Goal: Task Accomplishment & Management: Complete application form

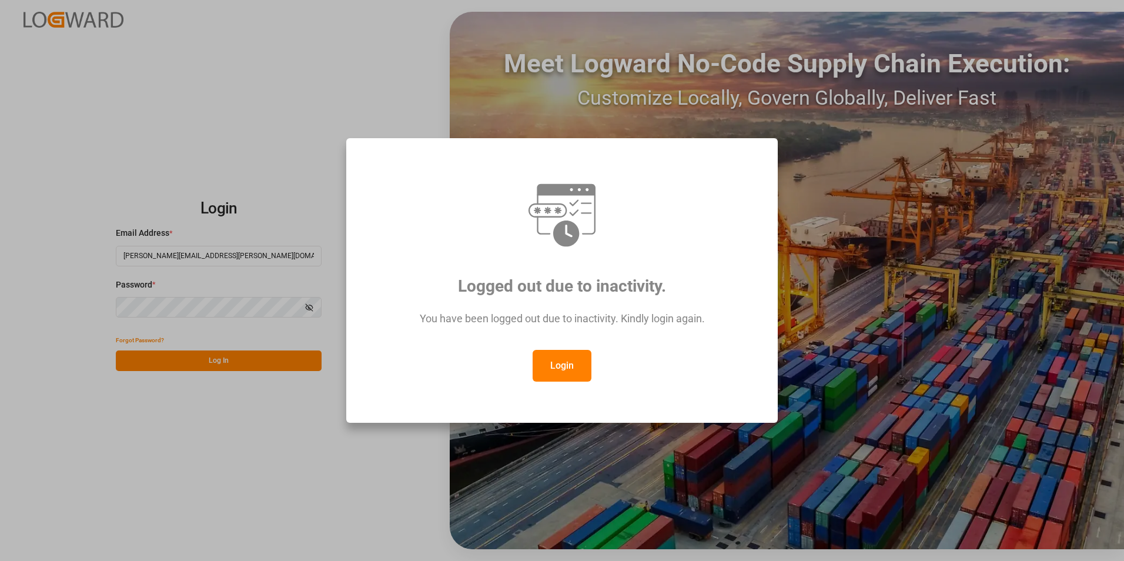
click at [567, 365] on button "Login" at bounding box center [562, 366] width 59 height 32
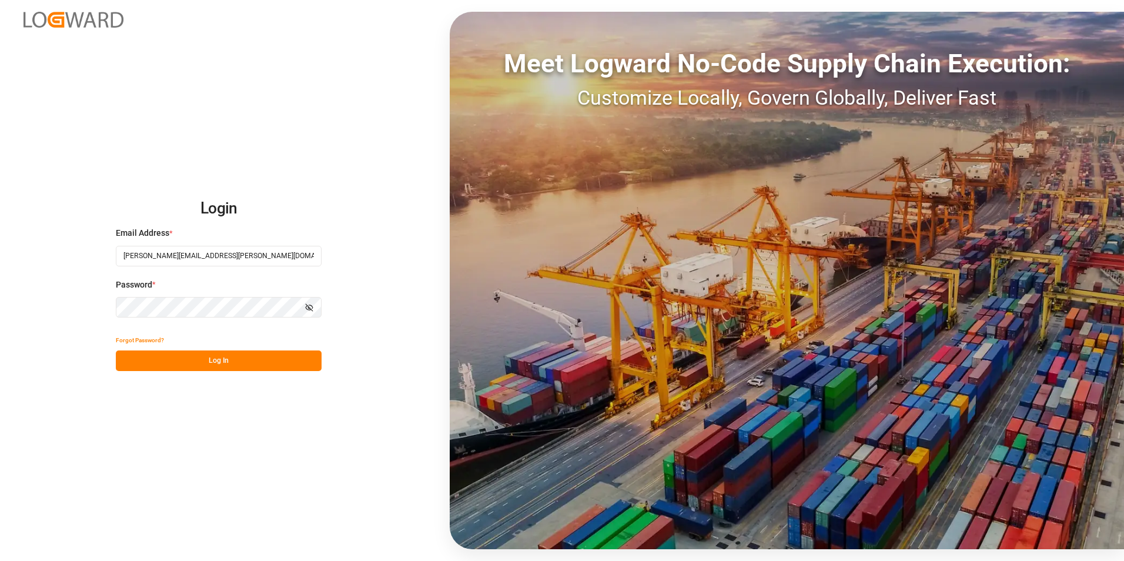
click at [228, 358] on button "Log In" at bounding box center [219, 360] width 206 height 21
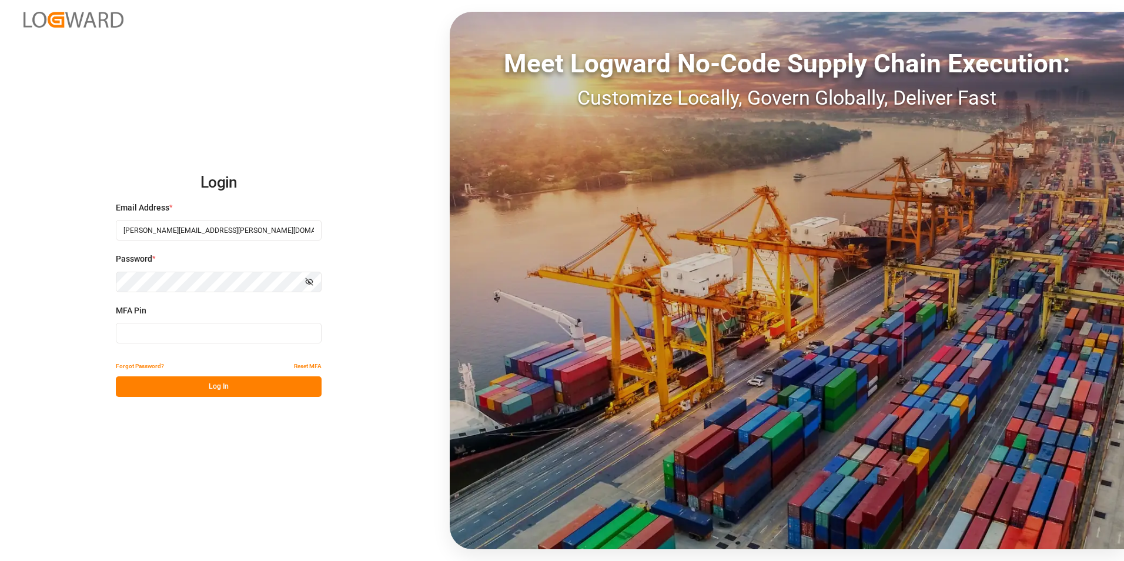
click at [205, 335] on input at bounding box center [219, 333] width 206 height 21
type input "721899"
click at [213, 390] on button "Log In" at bounding box center [219, 386] width 206 height 21
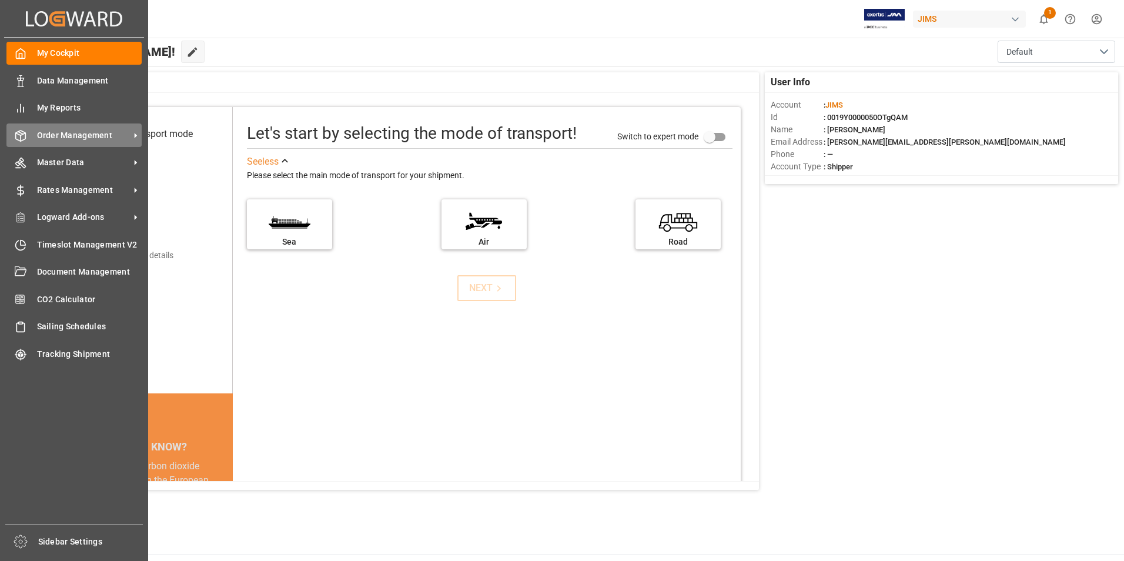
click at [92, 134] on span "Order Management" at bounding box center [83, 135] width 93 height 12
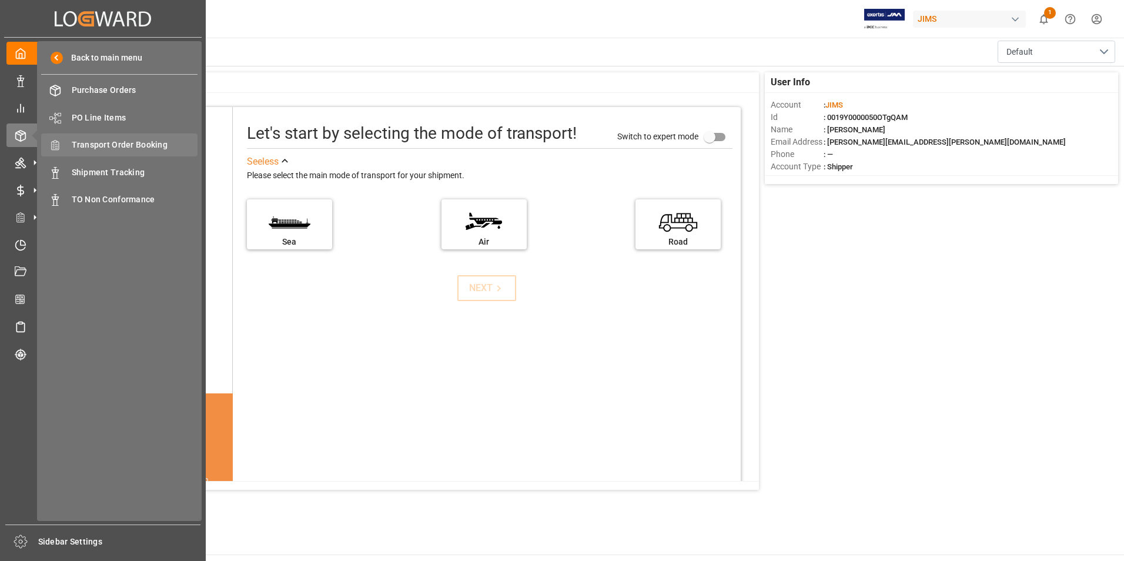
click at [134, 143] on span "Transport Order Booking" at bounding box center [135, 145] width 126 height 12
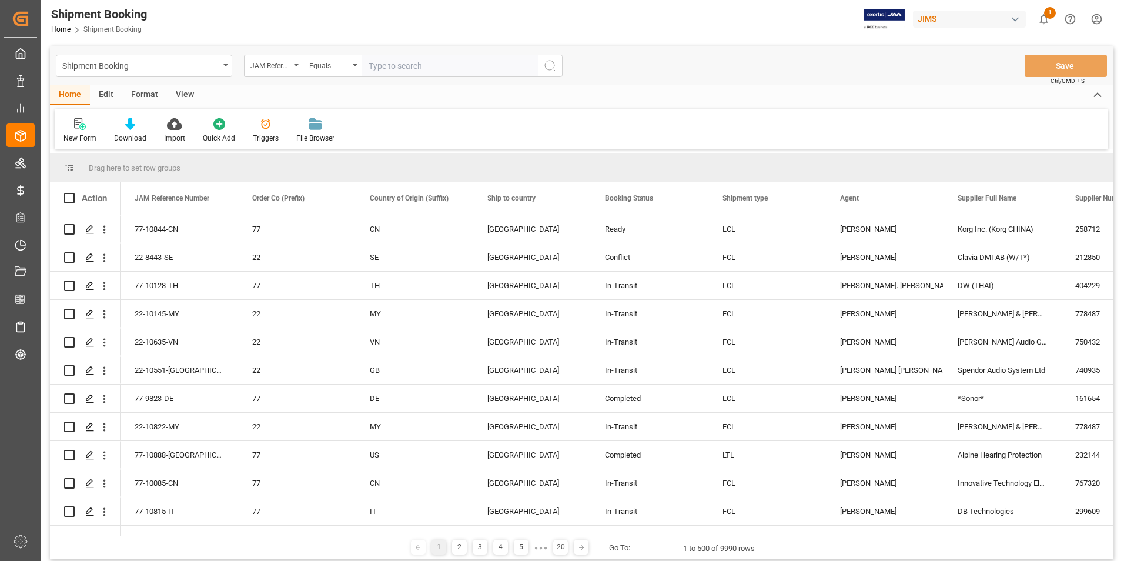
click at [398, 64] on input "text" at bounding box center [450, 66] width 176 height 22
type input "22-11196-TW"
click at [552, 66] on icon "search button" at bounding box center [550, 66] width 14 height 14
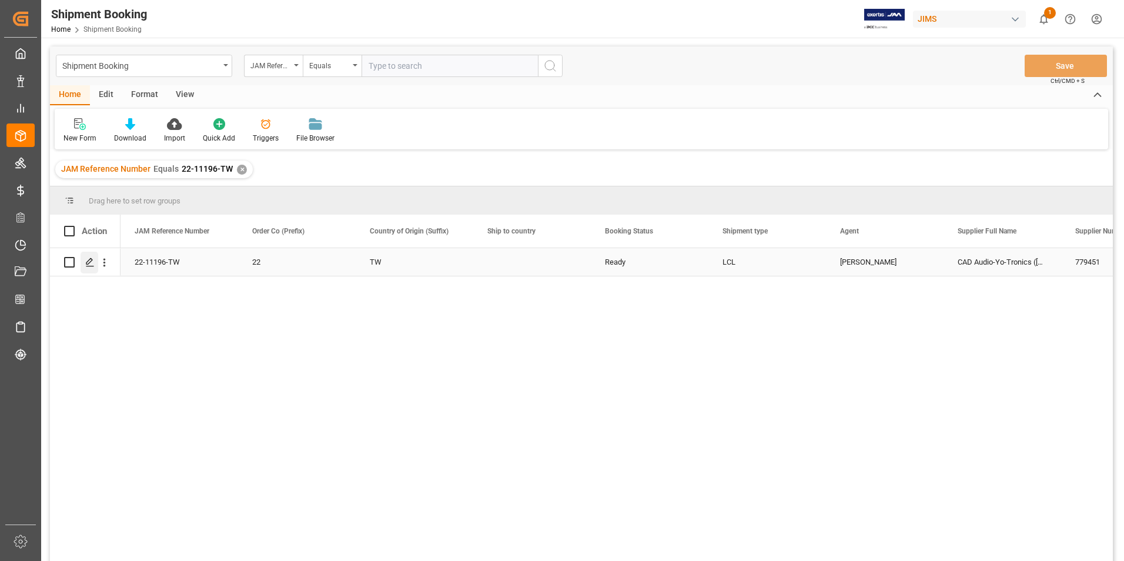
click at [89, 259] on icon "Press SPACE to select this row." at bounding box center [89, 262] width 9 height 9
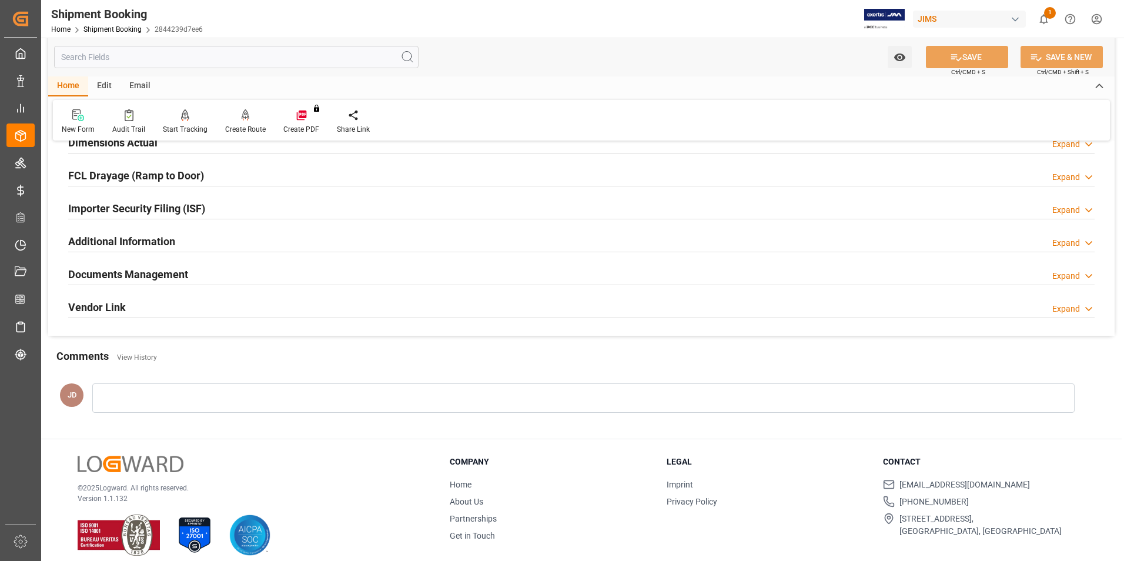
scroll to position [322, 0]
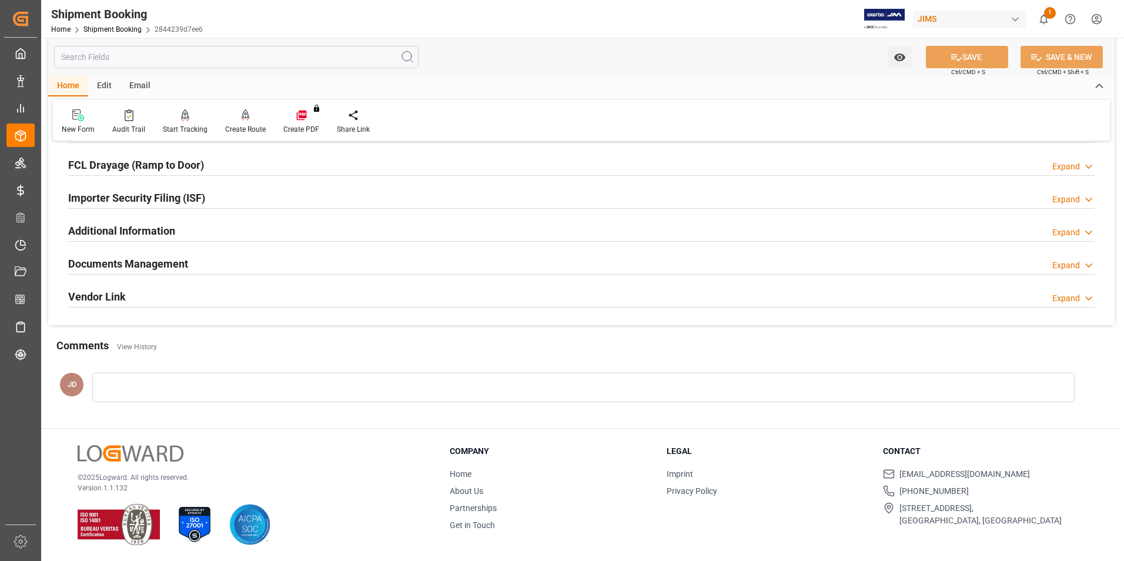
click at [146, 261] on h2 "Documents Management" at bounding box center [128, 264] width 120 height 16
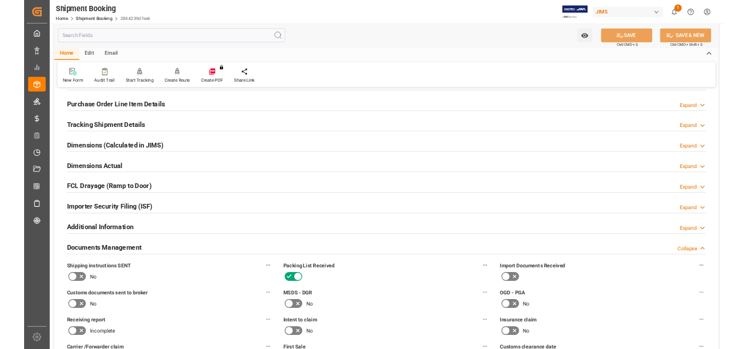
scroll to position [0, 0]
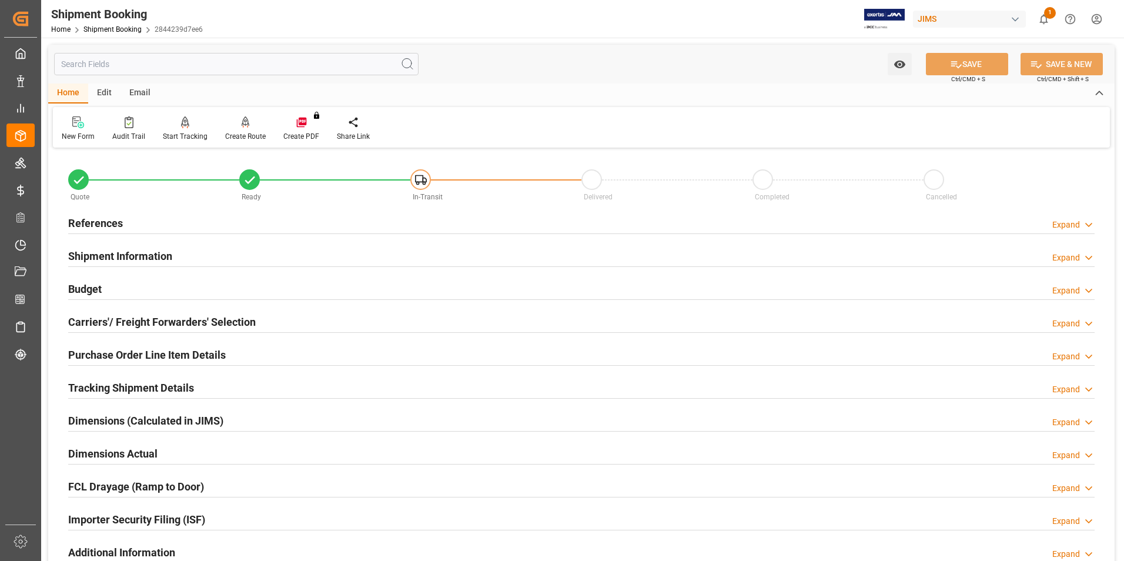
click at [111, 220] on h2 "References" at bounding box center [95, 223] width 55 height 16
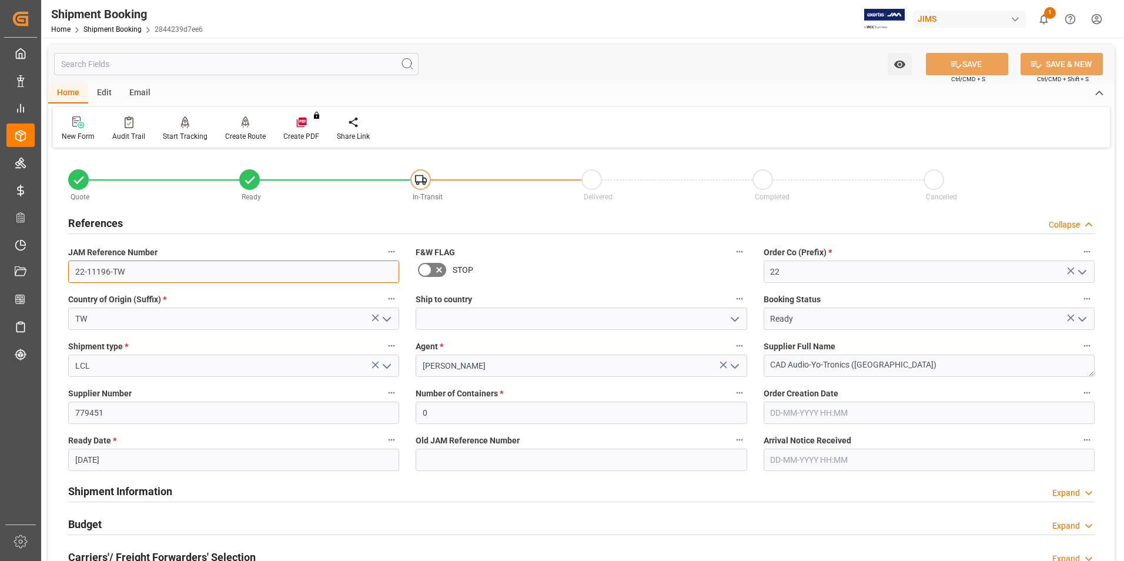
drag, startPoint x: 129, startPoint y: 269, endPoint x: 73, endPoint y: 271, distance: 55.9
click at [73, 271] on input "22-11196-TW" at bounding box center [233, 271] width 331 height 22
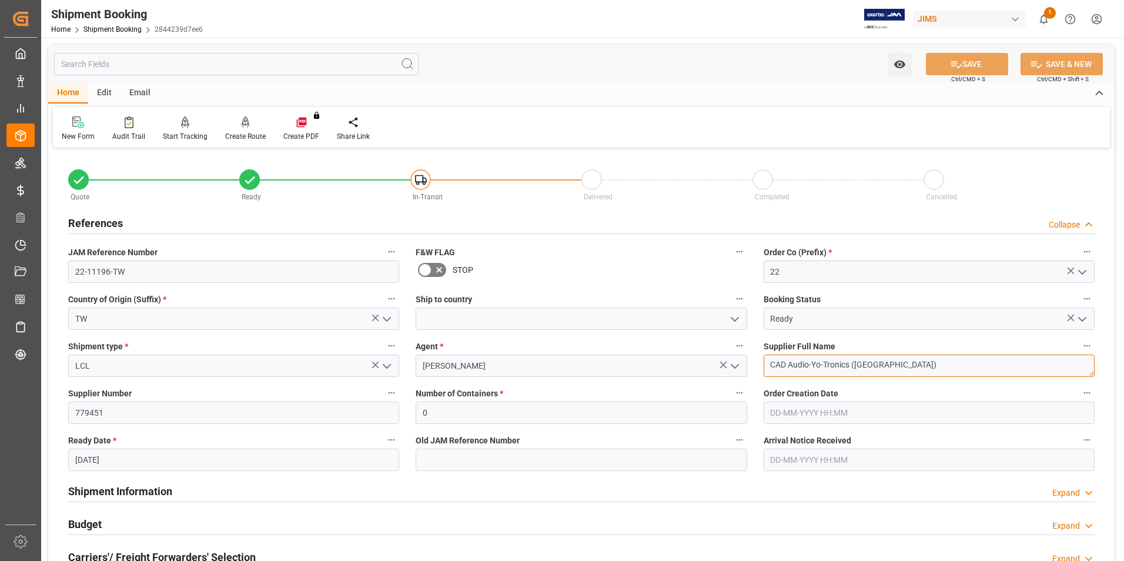
drag, startPoint x: 890, startPoint y: 364, endPoint x: 765, endPoint y: 368, distance: 124.7
click at [765, 368] on textarea "CAD Audio-Yo-Tronics ([GEOGRAPHIC_DATA])" at bounding box center [929, 366] width 331 height 22
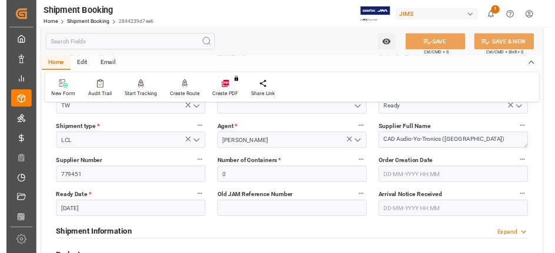
scroll to position [176, 0]
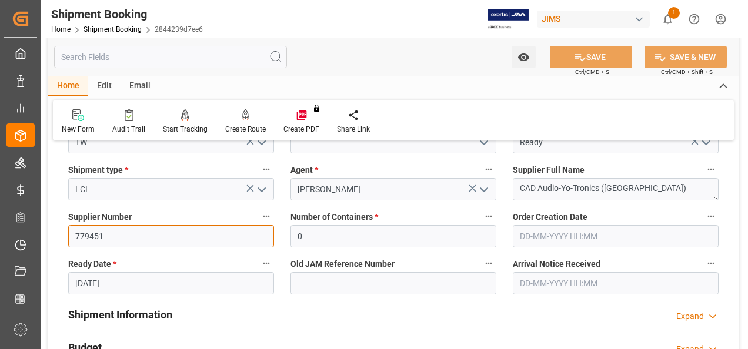
drag, startPoint x: 142, startPoint y: 239, endPoint x: 185, endPoint y: 229, distance: 43.5
click at [142, 239] on input "779451" at bounding box center [171, 236] width 206 height 22
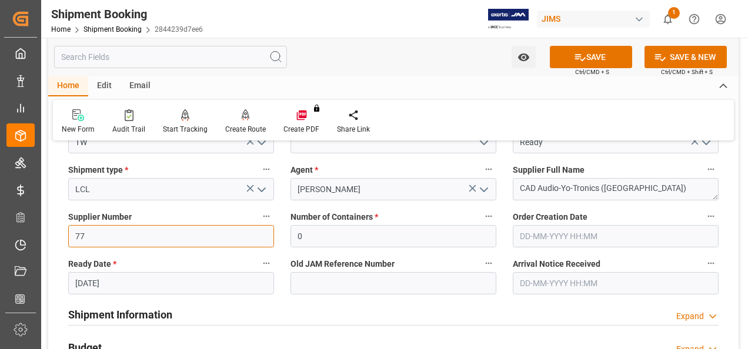
type input "7"
type input "729699"
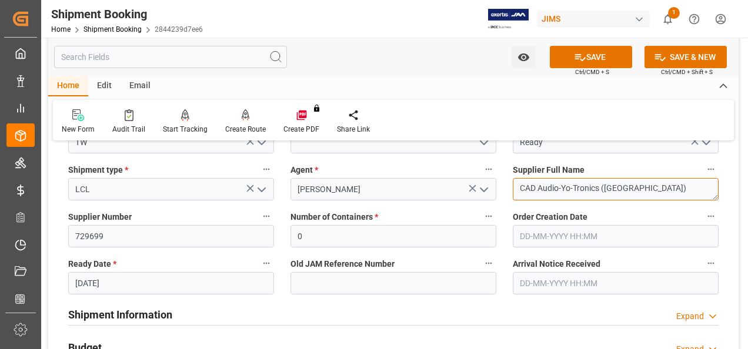
click at [639, 187] on textarea "CAD Audio-Yo-Tronics ([GEOGRAPHIC_DATA])" at bounding box center [616, 189] width 206 height 22
drag, startPoint x: 636, startPoint y: 187, endPoint x: 510, endPoint y: 189, distance: 125.8
click at [510, 189] on div "Supplier Full Name CAD Audio-Yo-Tronics ([GEOGRAPHIC_DATA])" at bounding box center [615, 181] width 222 height 47
paste textarea
drag, startPoint x: 613, startPoint y: 188, endPoint x: 689, endPoint y: 188, distance: 75.9
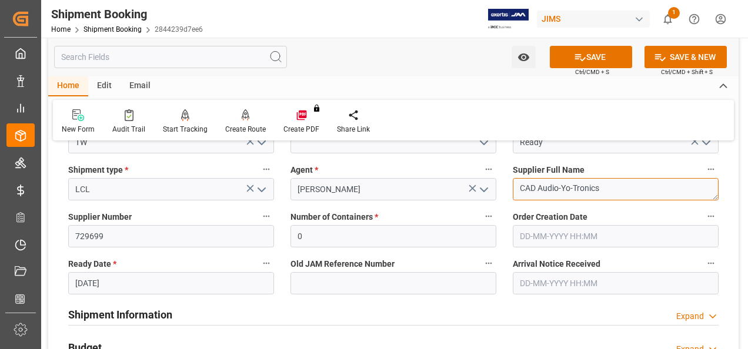
click at [613, 188] on textarea "CAD Audio-Yo-Tronics" at bounding box center [616, 189] width 206 height 22
type textarea "CAD Audio-Yo-Tronics"
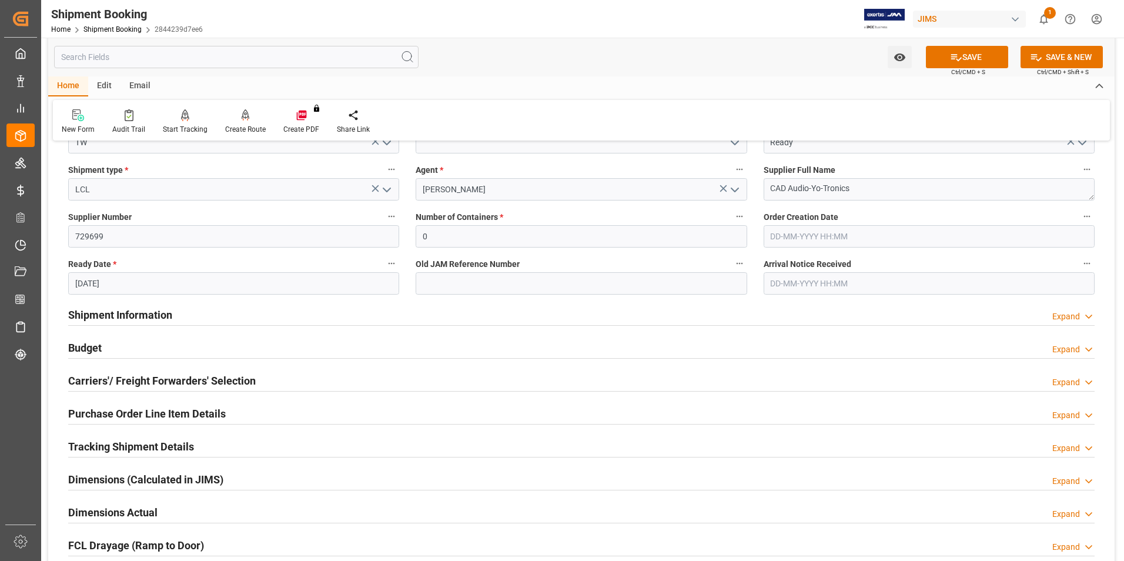
click at [92, 343] on h2 "Budget" at bounding box center [85, 348] width 34 height 16
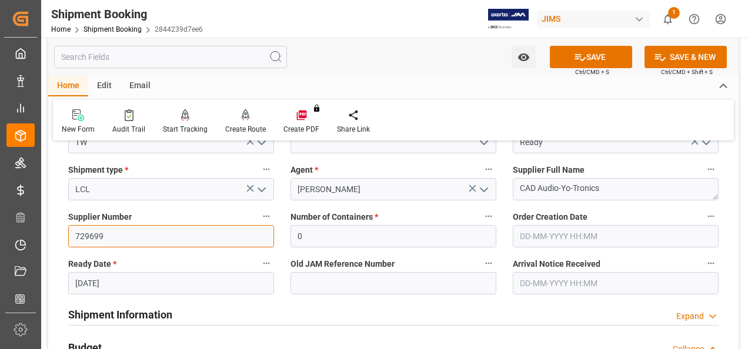
drag, startPoint x: 155, startPoint y: 240, endPoint x: 69, endPoint y: 238, distance: 85.9
click at [69, 238] on input "729699" at bounding box center [171, 236] width 206 height 22
type input "859752"
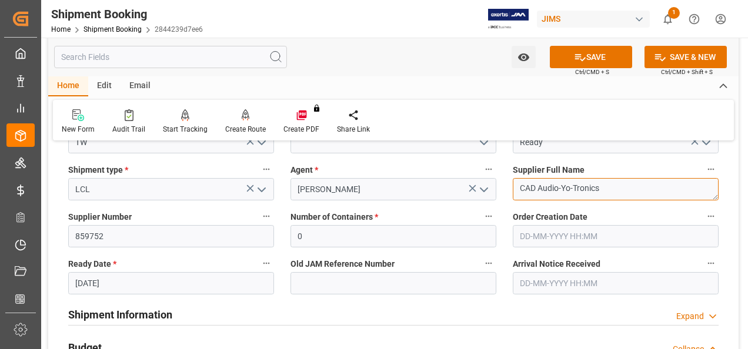
click at [596, 187] on textarea "CAD Audio-Yo-Tronics" at bounding box center [616, 189] width 206 height 22
drag, startPoint x: 607, startPoint y: 184, endPoint x: 510, endPoint y: 189, distance: 96.6
click at [510, 189] on div "Supplier Full Name CAD Audio-Yo-Tronics" at bounding box center [615, 181] width 222 height 47
paste textarea "([GEOGRAPHIC_DATA])"
type textarea "CAD Audio-Yo-Tronics ([GEOGRAPHIC_DATA])"
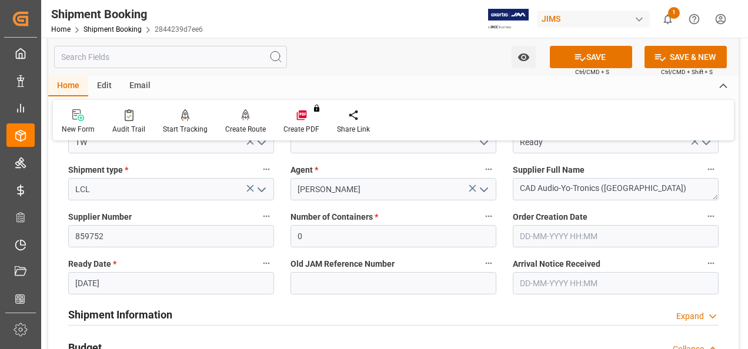
click at [467, 223] on label "Number of Containers *" at bounding box center [393, 217] width 206 height 16
click at [481, 223] on button "Number of Containers *" at bounding box center [488, 216] width 15 height 15
click at [600, 62] on div at bounding box center [374, 174] width 748 height 349
click at [591, 56] on button "SAVE" at bounding box center [591, 57] width 82 height 22
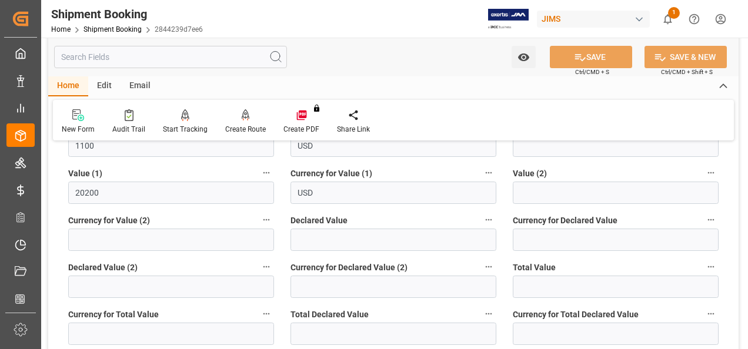
scroll to position [529, 0]
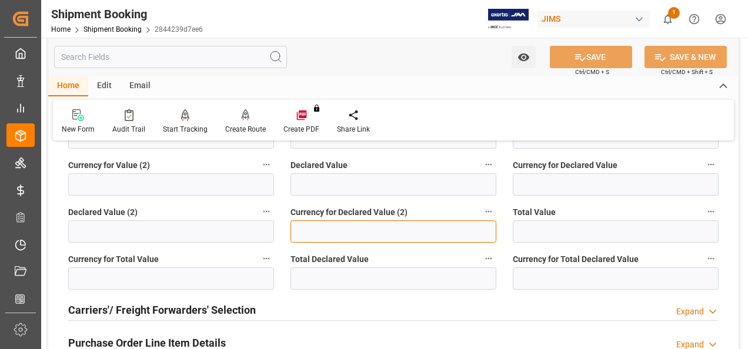
click at [372, 228] on input at bounding box center [393, 231] width 206 height 22
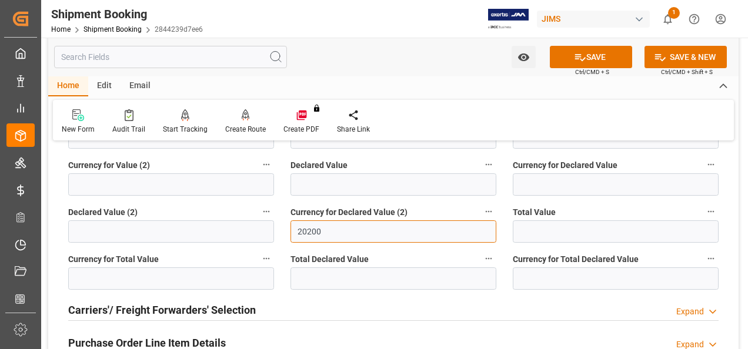
type input "20200"
click at [350, 236] on input "20200" at bounding box center [393, 231] width 206 height 22
type input "2"
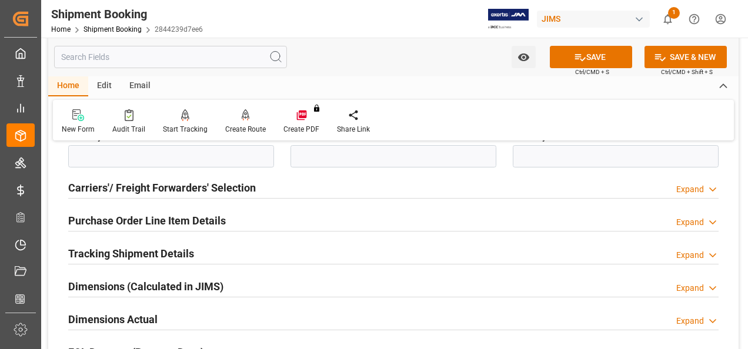
scroll to position [647, 0]
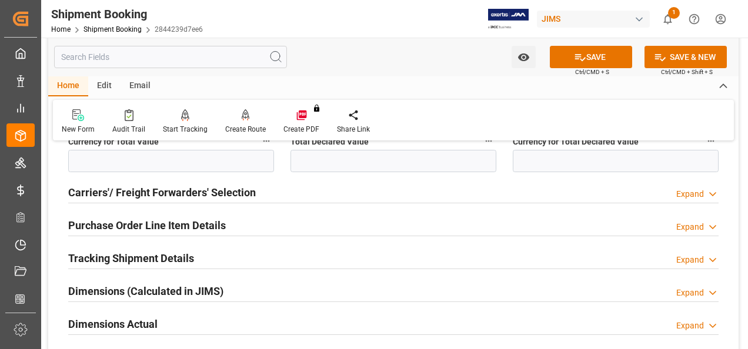
drag, startPoint x: 118, startPoint y: 316, endPoint x: 212, endPoint y: 302, distance: 94.5
click at [118, 316] on h2 "Dimensions Actual" at bounding box center [112, 324] width 89 height 16
click at [131, 325] on h2 "Dimensions Actual" at bounding box center [112, 324] width 89 height 16
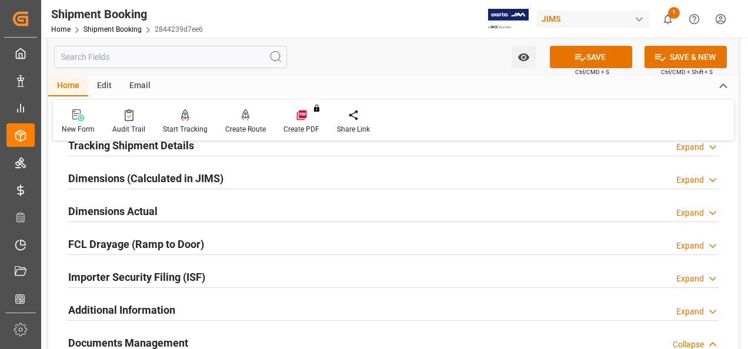
scroll to position [764, 0]
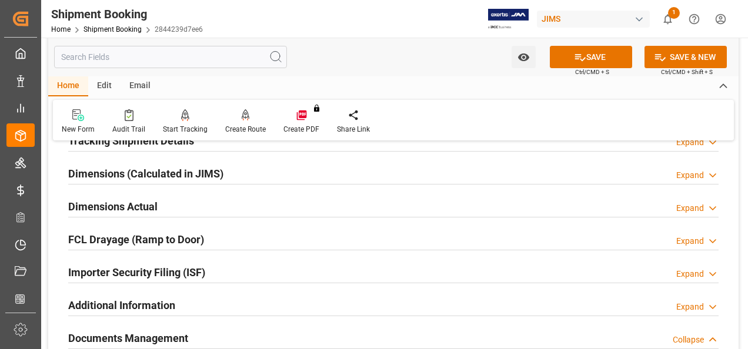
click at [80, 200] on h2 "Dimensions Actual" at bounding box center [112, 207] width 89 height 16
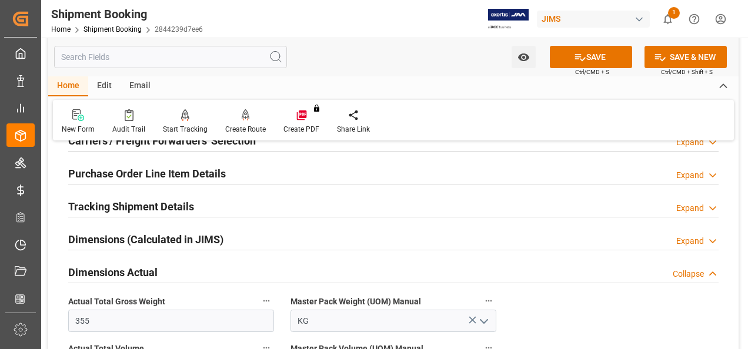
scroll to position [706, 0]
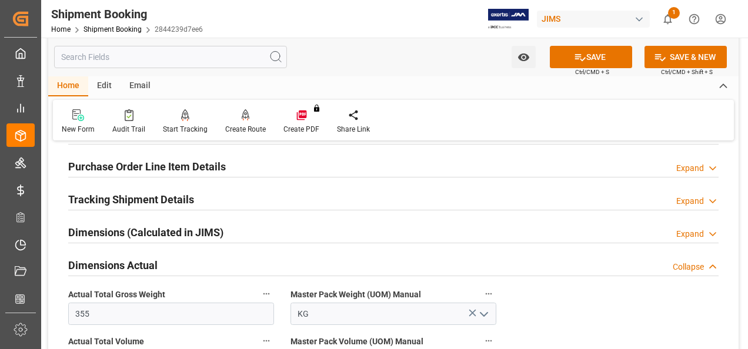
click at [106, 200] on h2 "Tracking Shipment Details" at bounding box center [131, 200] width 126 height 16
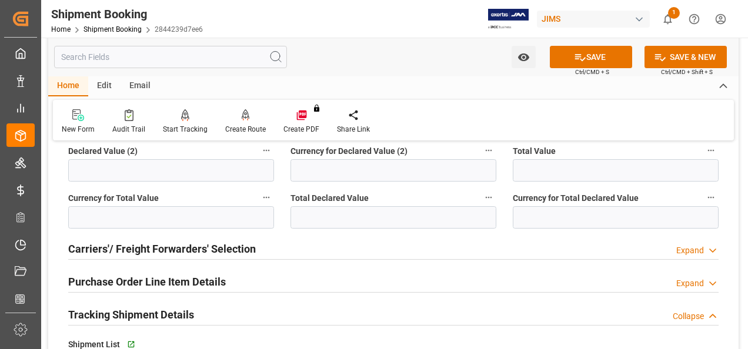
scroll to position [588, 0]
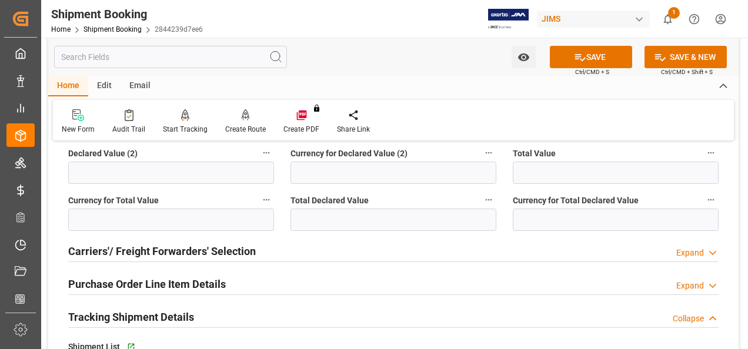
click at [127, 281] on h2 "Purchase Order Line Item Details" at bounding box center [147, 284] width 158 height 16
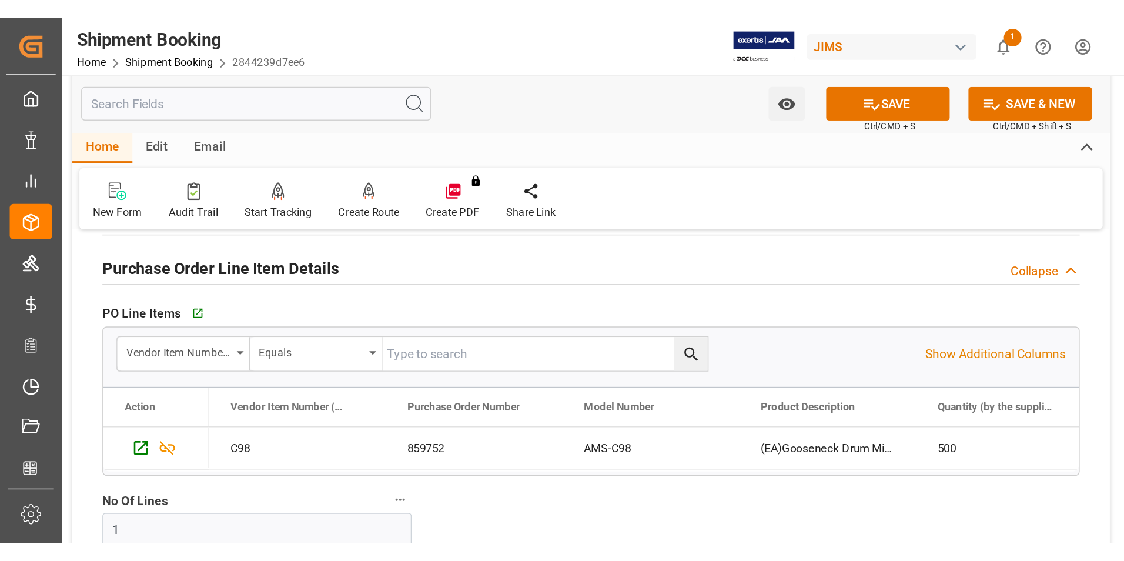
scroll to position [647, 0]
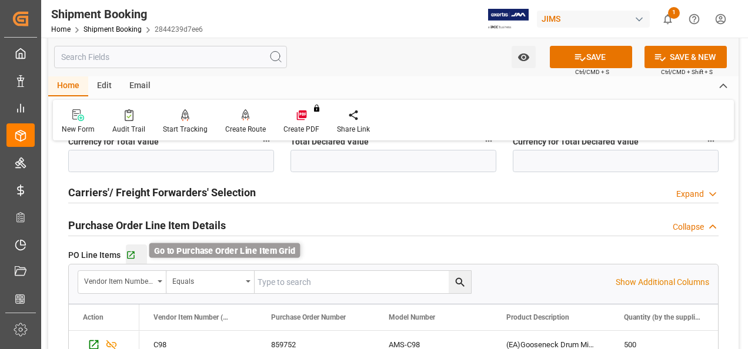
click at [131, 253] on icon "button" at bounding box center [131, 255] width 10 height 10
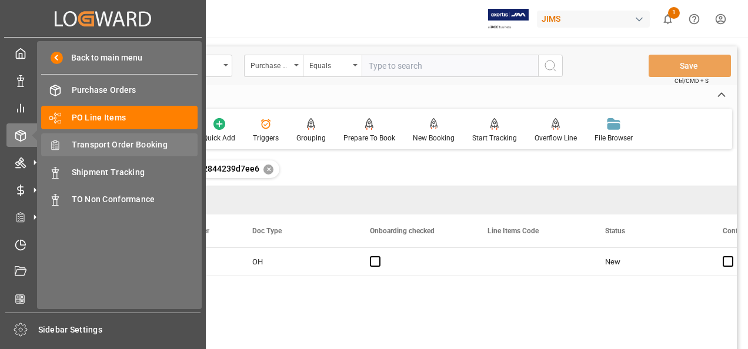
click at [143, 145] on span "Transport Order Booking" at bounding box center [135, 145] width 126 height 12
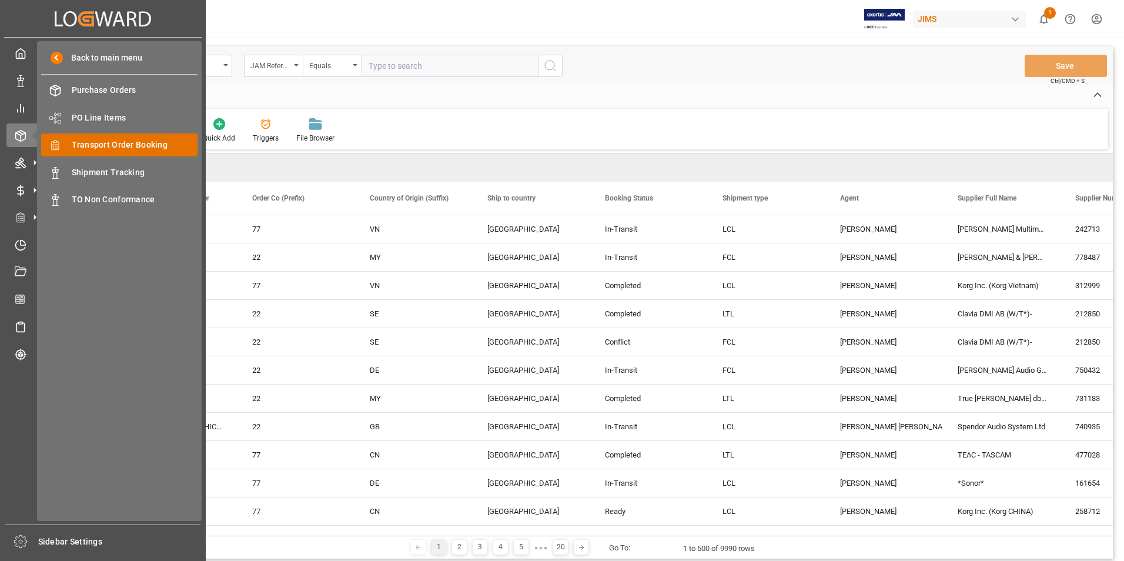
click at [138, 133] on div "Transport Order Booking Transport Order Booking" at bounding box center [119, 144] width 156 height 23
click at [125, 144] on span "Transport Order Booking" at bounding box center [135, 145] width 126 height 12
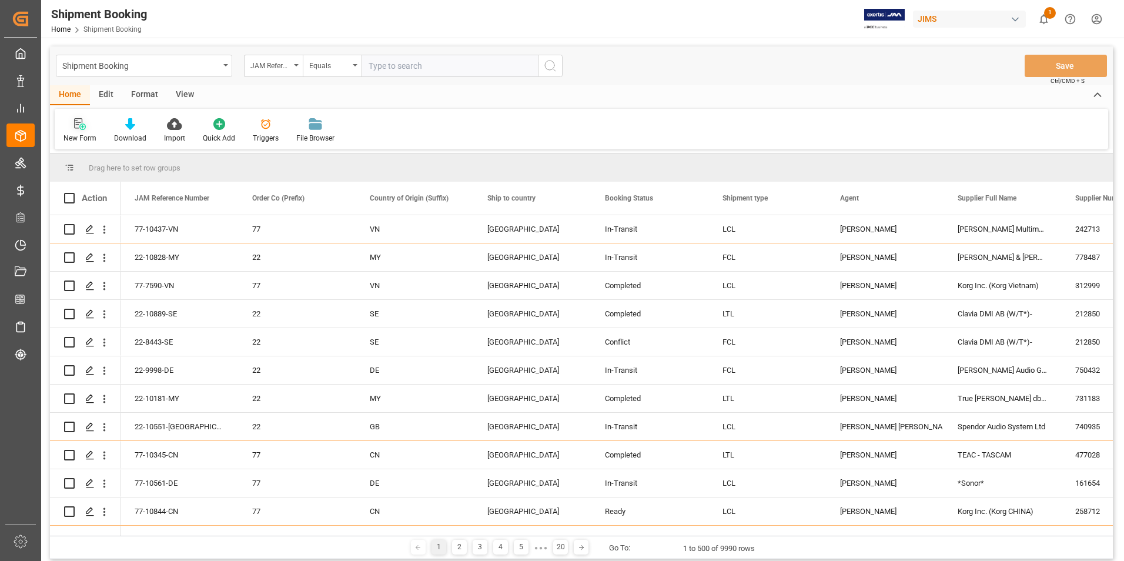
click at [86, 132] on div "New Form" at bounding box center [80, 131] width 51 height 26
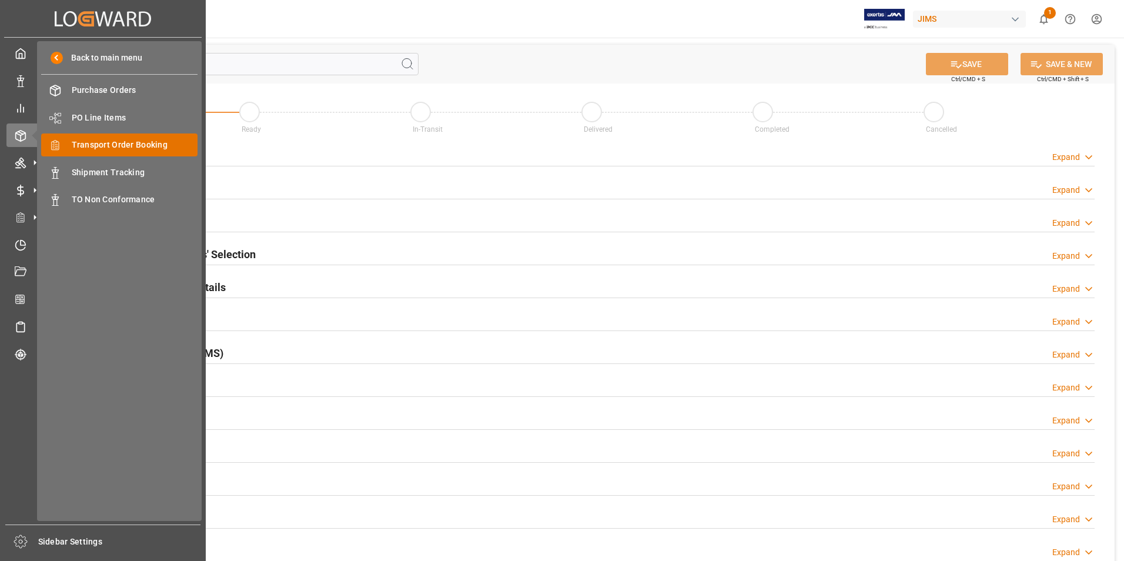
click at [115, 138] on div "Transport Order Booking Transport Order Booking" at bounding box center [119, 144] width 156 height 23
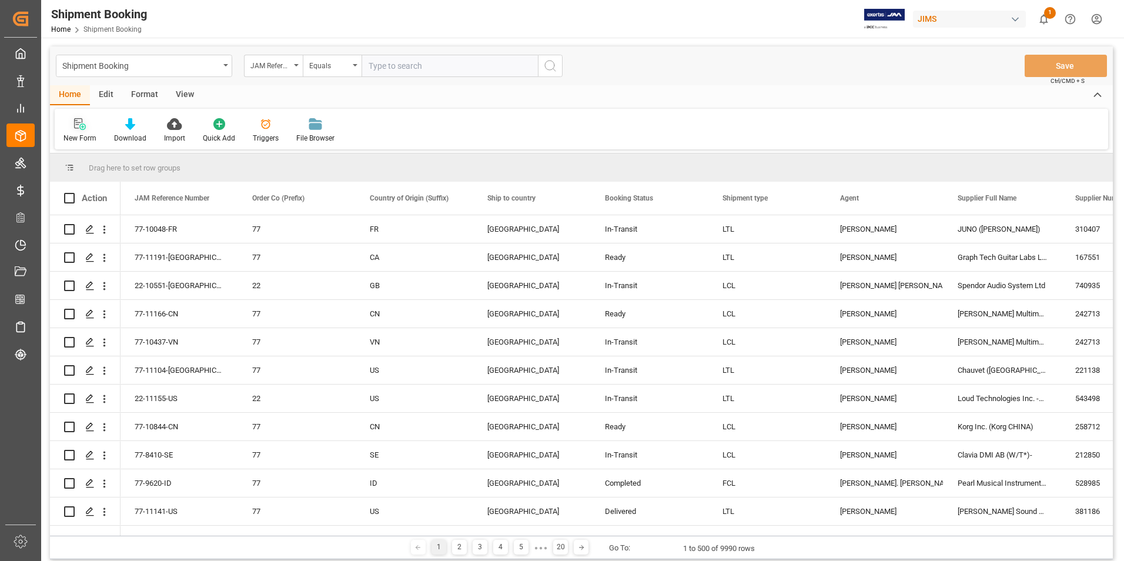
click at [73, 139] on div "New Form" at bounding box center [80, 138] width 33 height 11
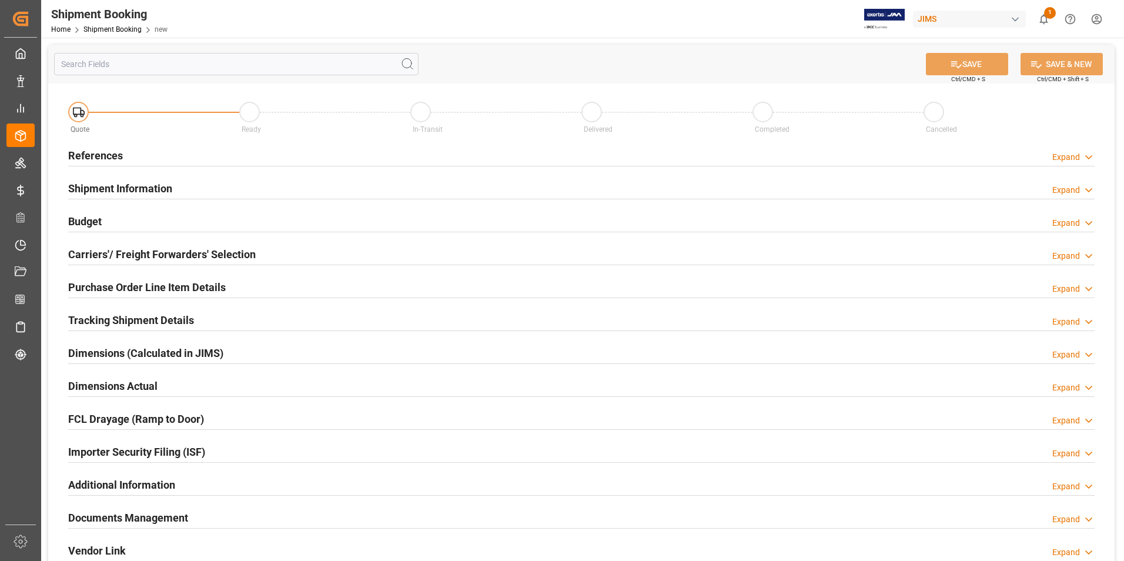
click at [104, 153] on h2 "References" at bounding box center [95, 156] width 55 height 16
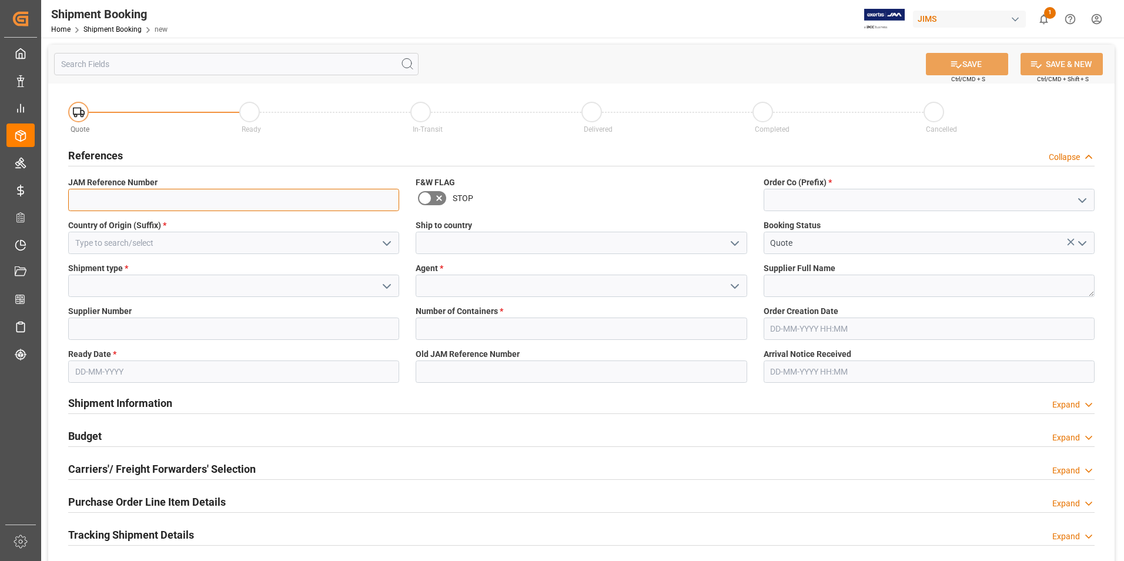
click at [136, 198] on input at bounding box center [233, 200] width 331 height 22
type input "22-11162-[GEOGRAPHIC_DATA]"
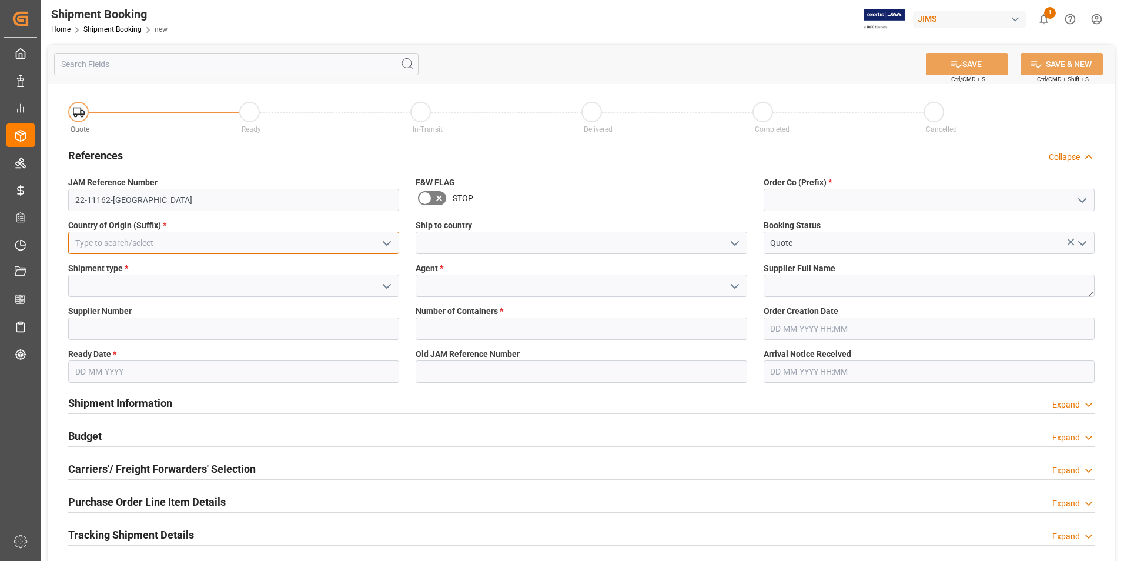
type input "GB"
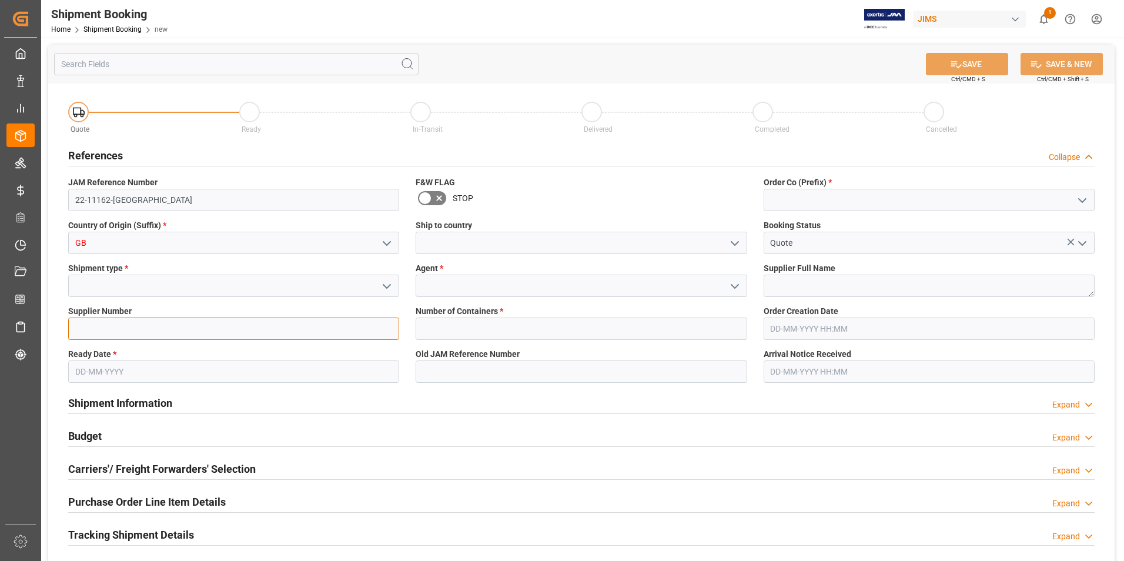
type input "211738"
type input "0"
type input "[DATE]"
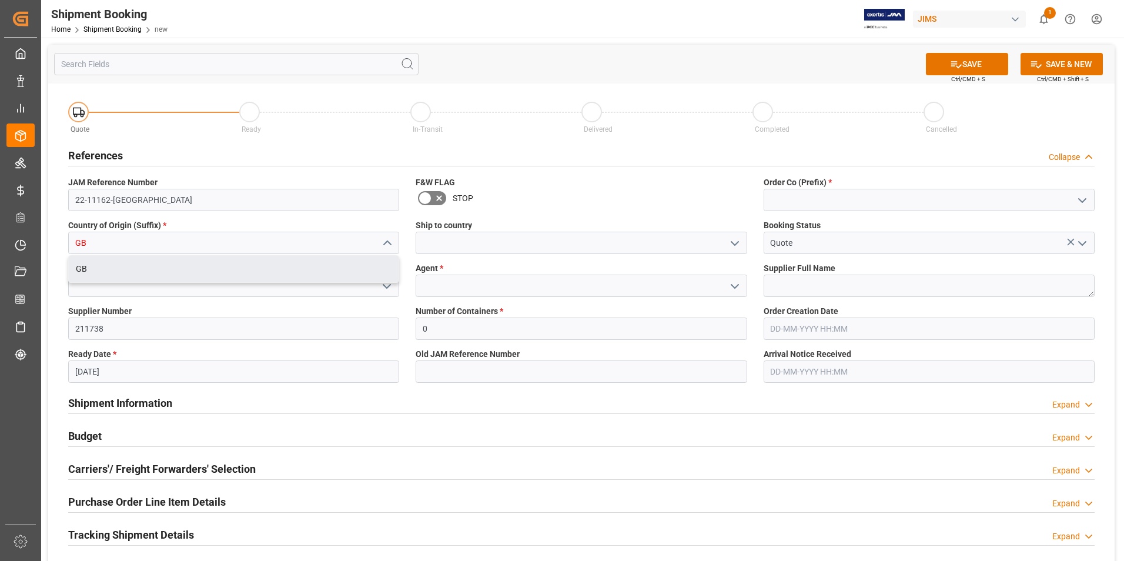
click at [59, 295] on div at bounding box center [233, 286] width 349 height 22
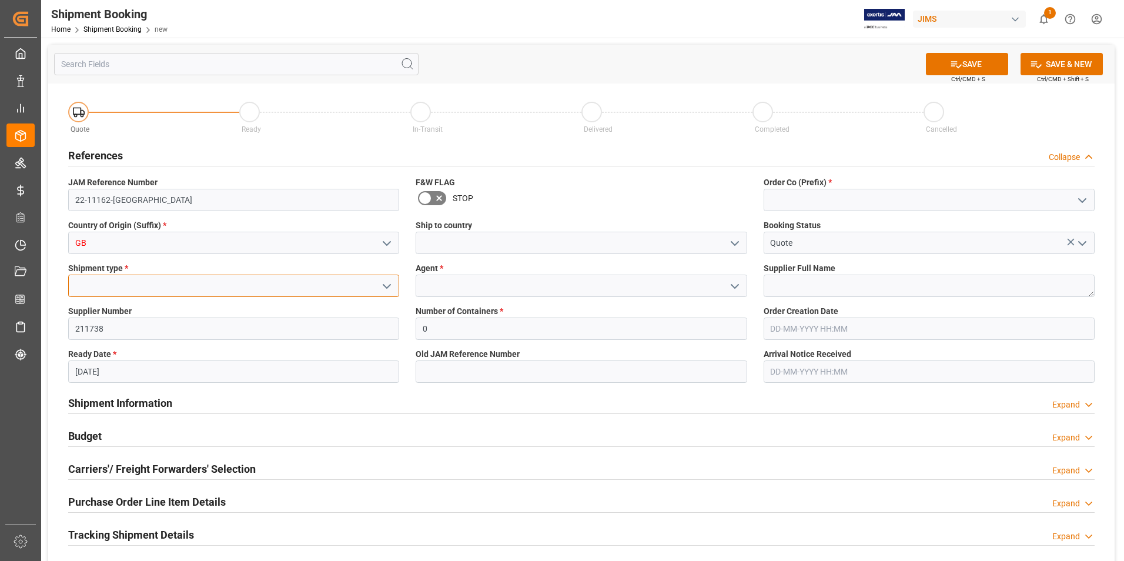
click at [163, 290] on input at bounding box center [233, 286] width 331 height 22
click at [388, 286] on polyline "open menu" at bounding box center [386, 287] width 7 height 4
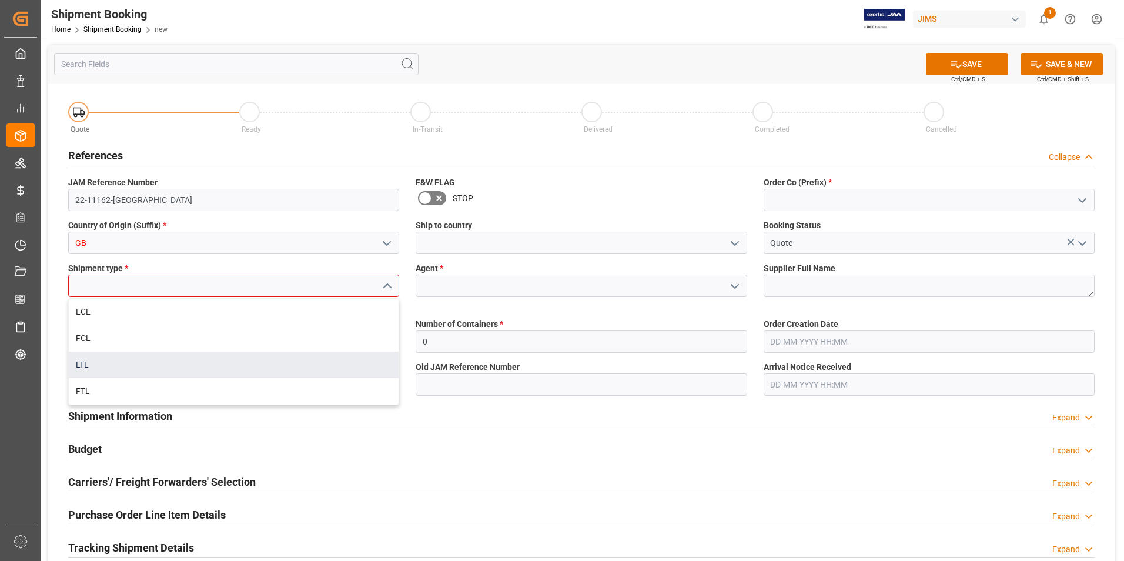
click at [211, 349] on div "LTL" at bounding box center [234, 365] width 330 height 26
type input "LTL"
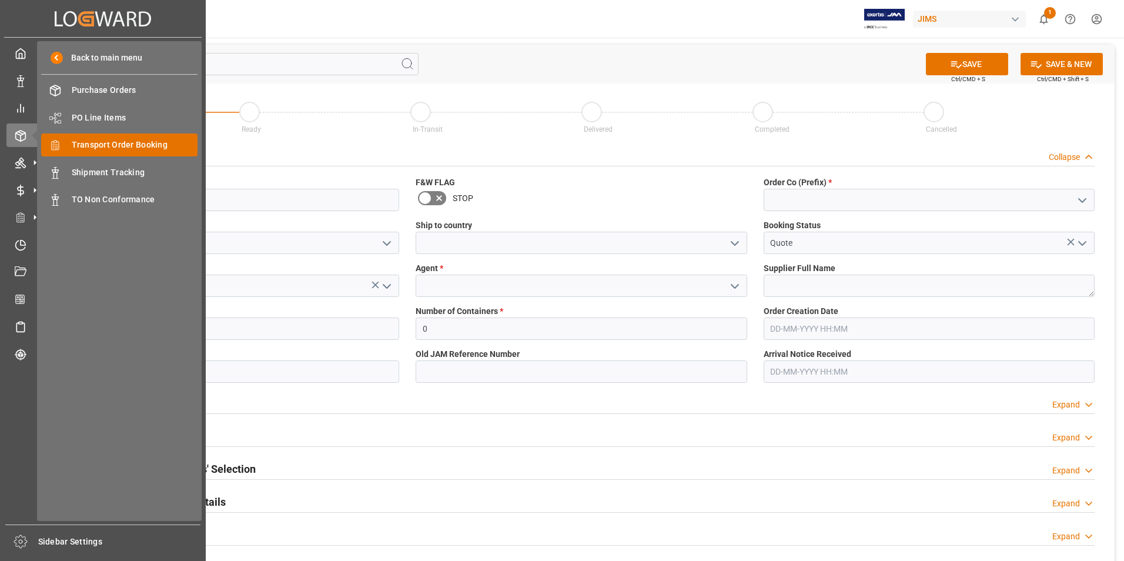
click at [149, 145] on span "Transport Order Booking" at bounding box center [135, 145] width 126 height 12
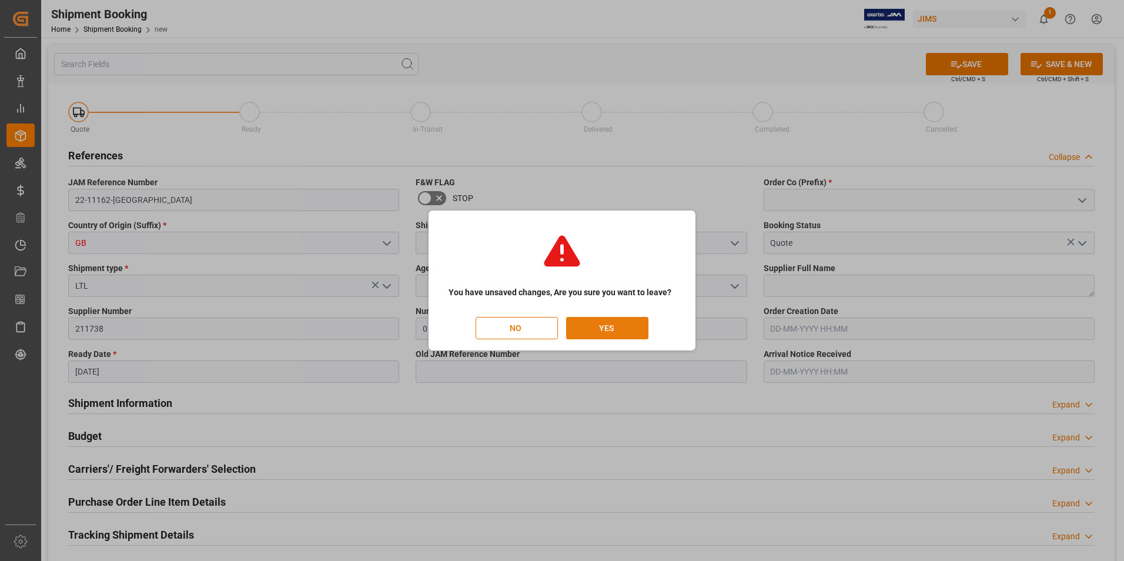
click at [604, 320] on button "YES" at bounding box center [607, 328] width 82 height 22
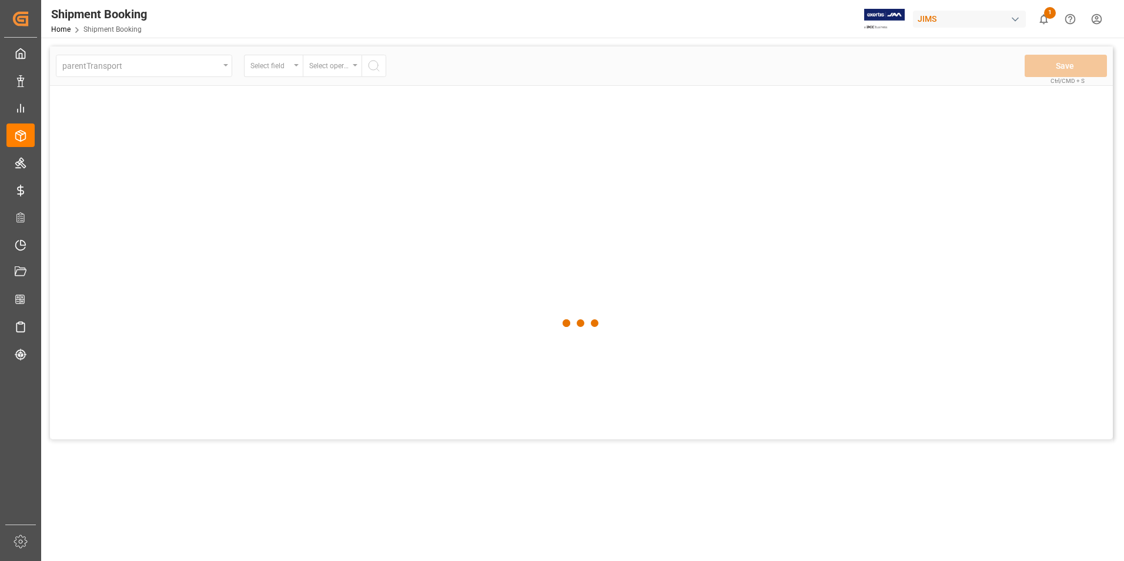
click at [604, 320] on div at bounding box center [581, 323] width 47 height 47
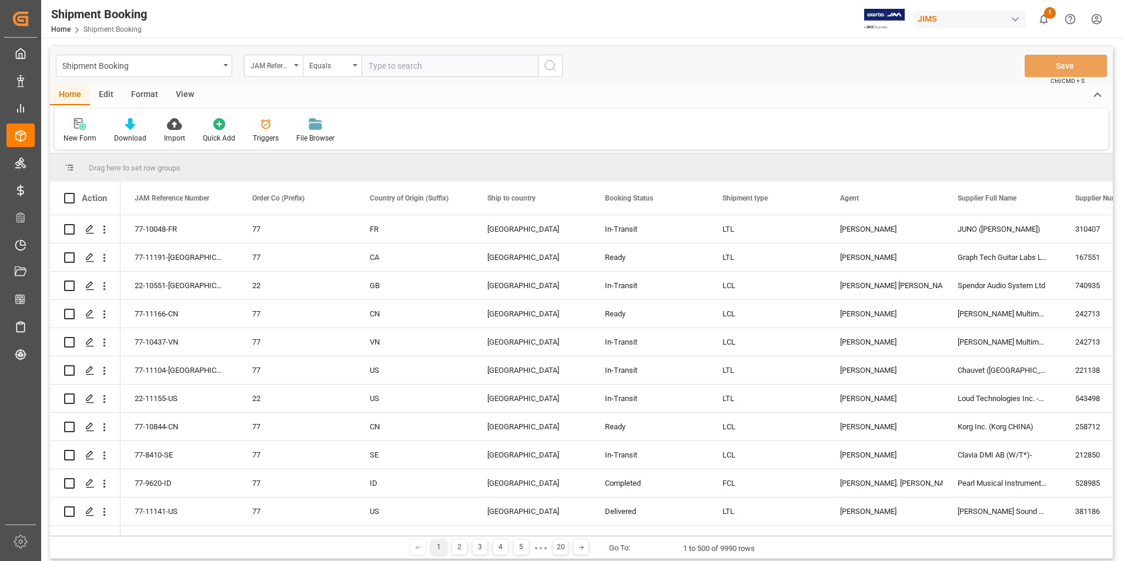
click at [88, 133] on div "New Form" at bounding box center [80, 138] width 33 height 11
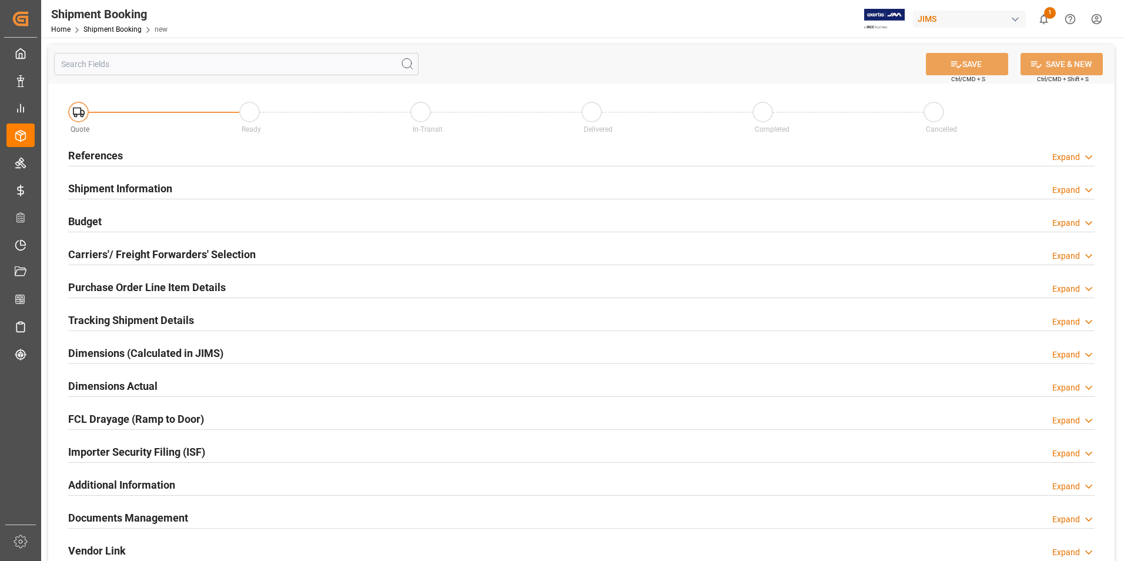
click at [89, 151] on h2 "References" at bounding box center [95, 156] width 55 height 16
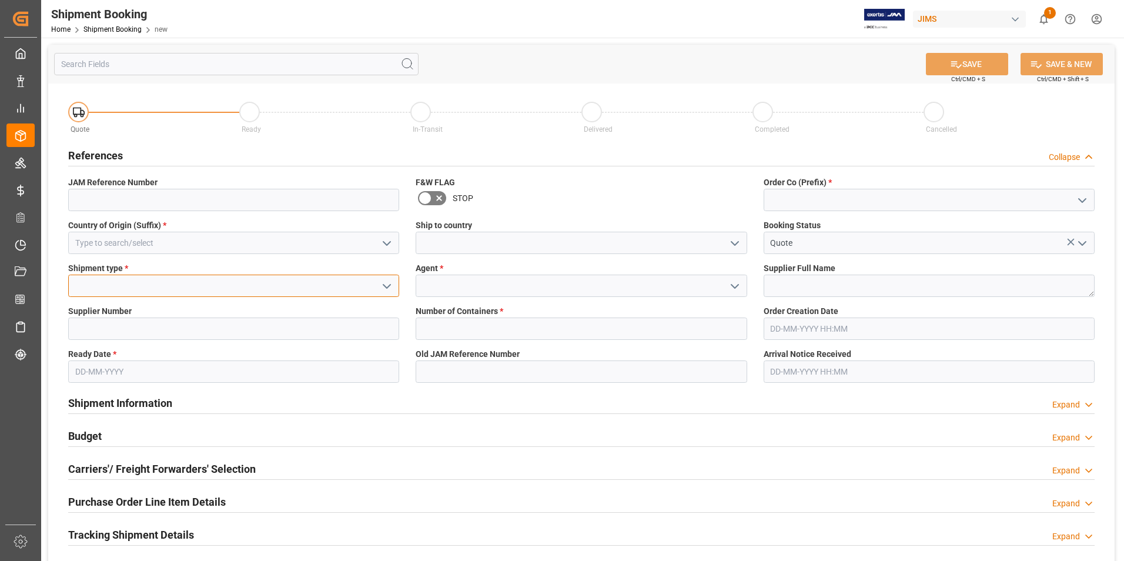
click at [136, 291] on input at bounding box center [233, 286] width 331 height 22
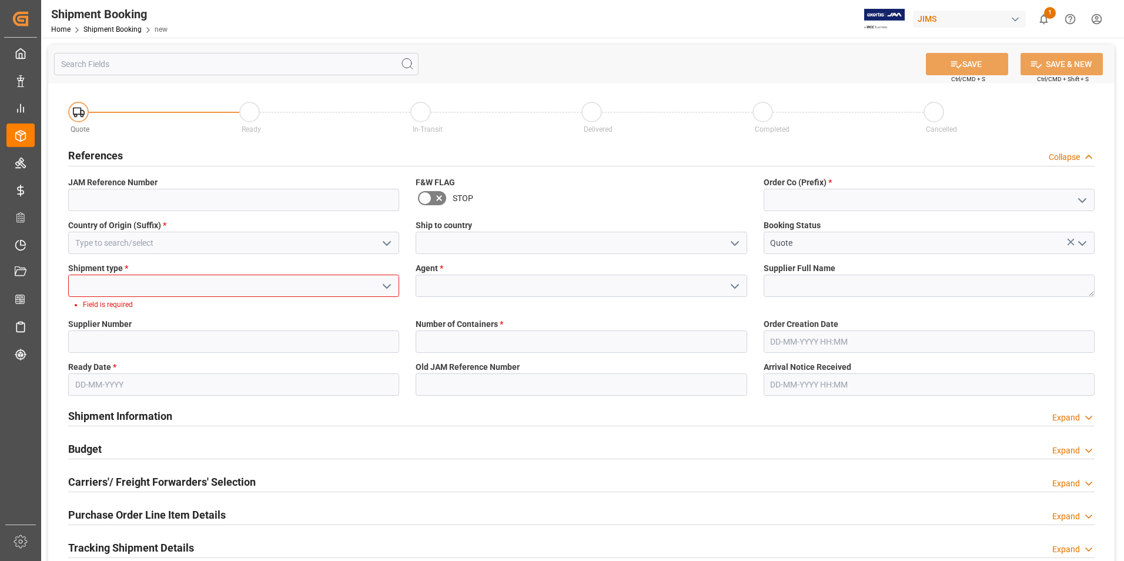
click at [386, 282] on icon "open menu" at bounding box center [387, 286] width 14 height 14
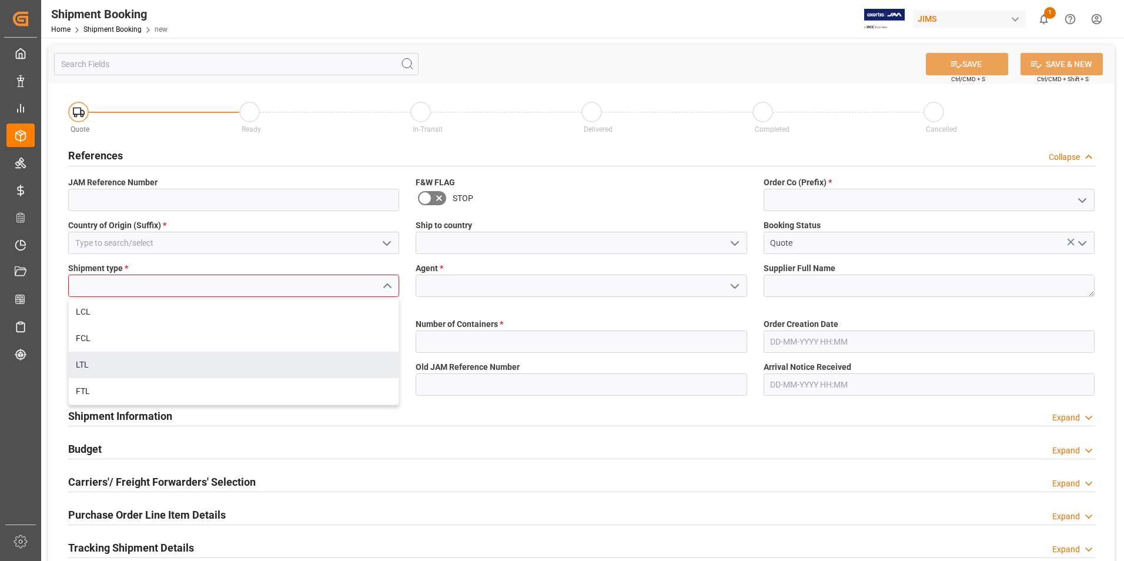
click at [262, 349] on div "LTL" at bounding box center [234, 365] width 330 height 26
type input "LTL"
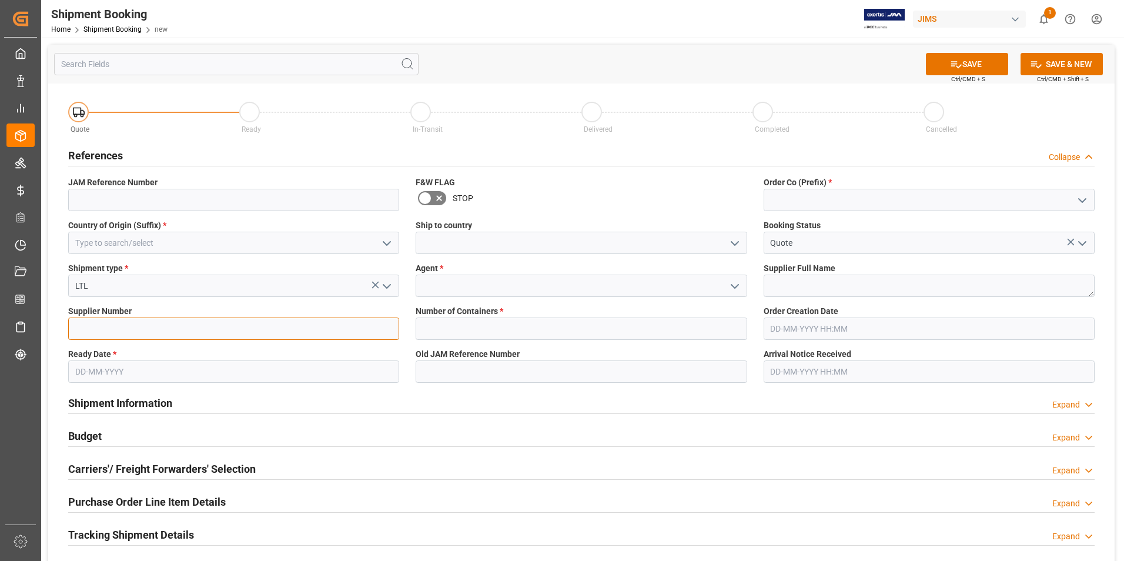
click at [181, 332] on input at bounding box center [233, 329] width 331 height 22
click at [161, 328] on input at bounding box center [233, 329] width 331 height 22
type input "731115"
click at [151, 349] on input "text" at bounding box center [233, 371] width 331 height 22
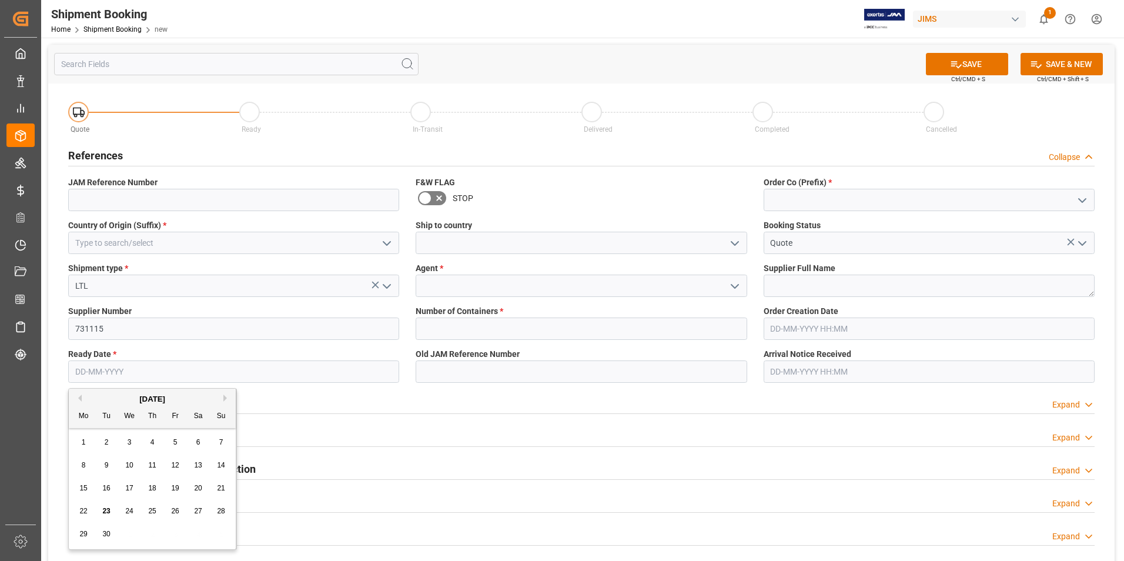
click at [75, 349] on div "15 16 17 18 19 20 21" at bounding box center [152, 488] width 161 height 23
click at [111, 349] on div "23" at bounding box center [106, 511] width 15 height 14
type input "23-09-2025"
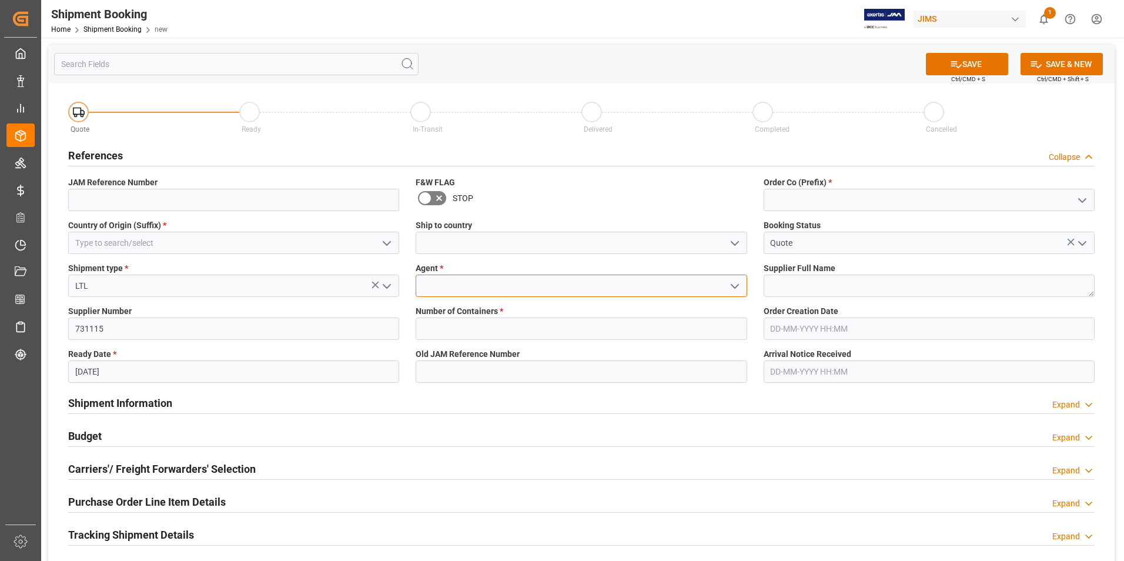
click at [482, 285] on input at bounding box center [581, 286] width 331 height 22
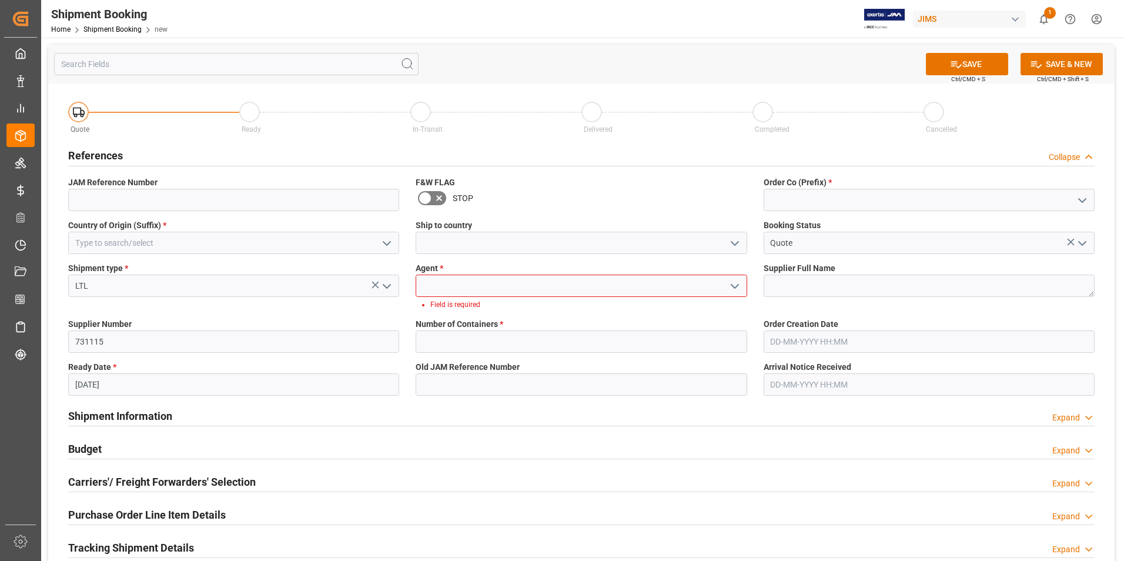
click at [733, 283] on icon "open menu" at bounding box center [735, 286] width 14 height 14
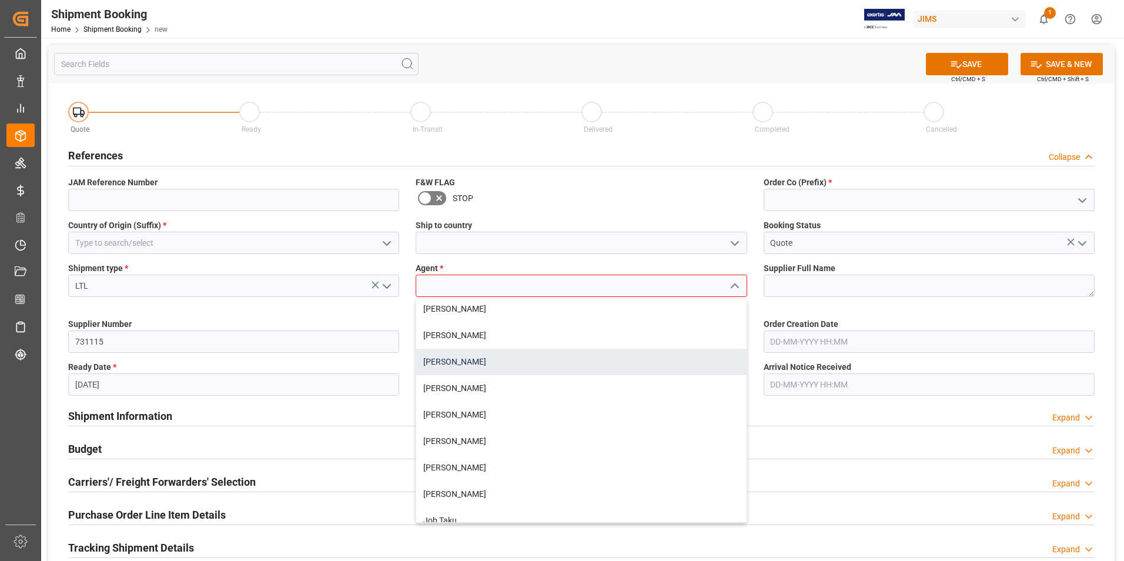
scroll to position [118, 0]
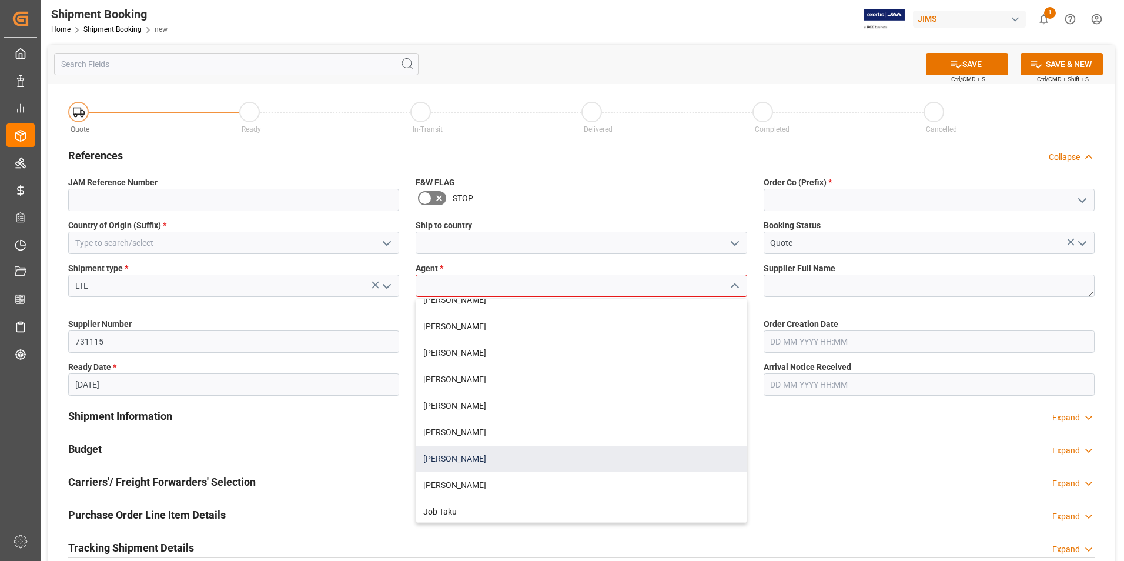
click at [530, 349] on div "[PERSON_NAME]" at bounding box center [581, 459] width 330 height 26
type input "[PERSON_NAME]"
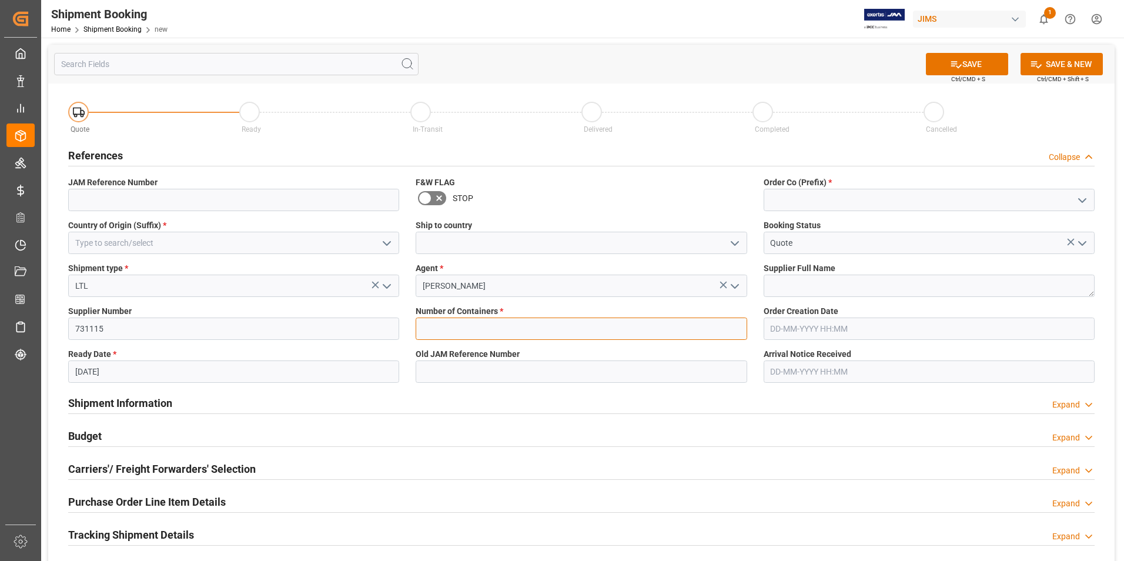
click at [472, 325] on input "text" at bounding box center [581, 329] width 331 height 22
type input "0"
click at [747, 202] on input at bounding box center [929, 200] width 331 height 22
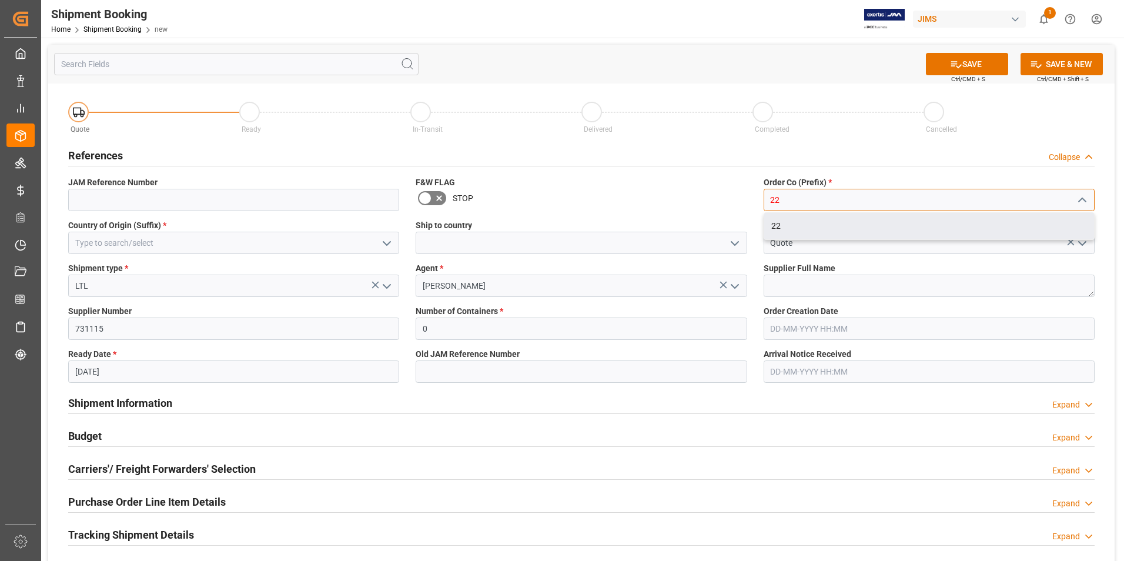
type input "22"
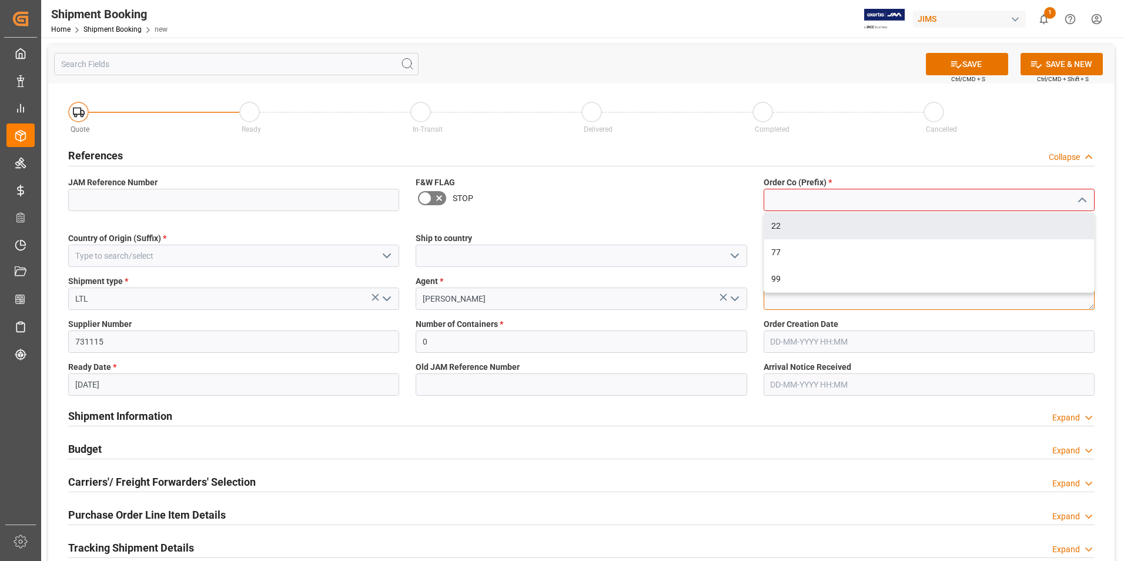
click at [747, 288] on div "Quote Ready In-Transit Delivered Completed Cancelled References Collapse JAM Re…" at bounding box center [581, 444] width 1067 height 723
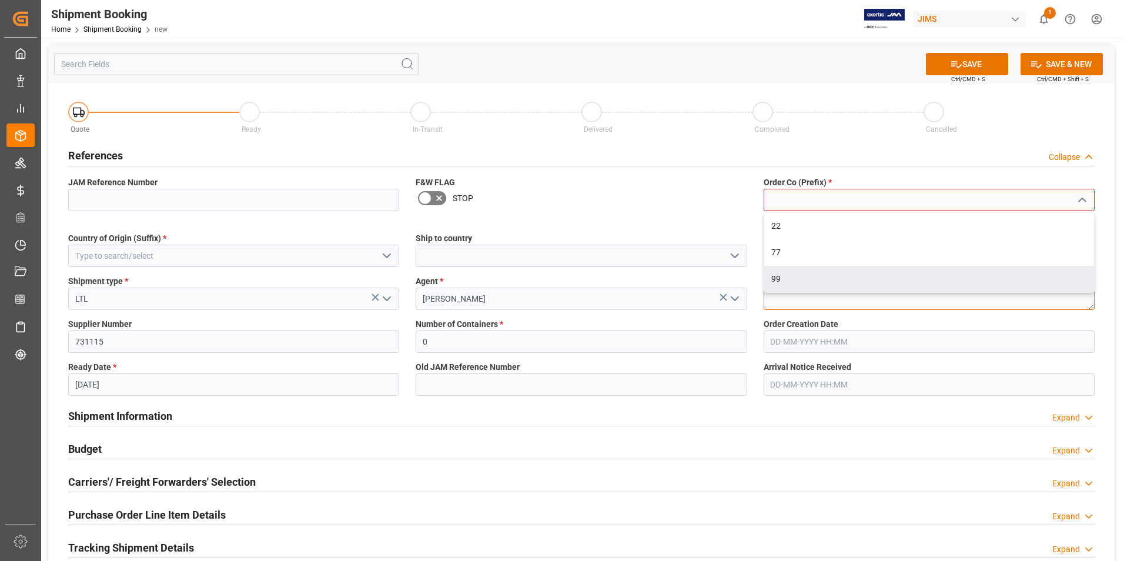
click at [747, 301] on textarea at bounding box center [929, 299] width 331 height 22
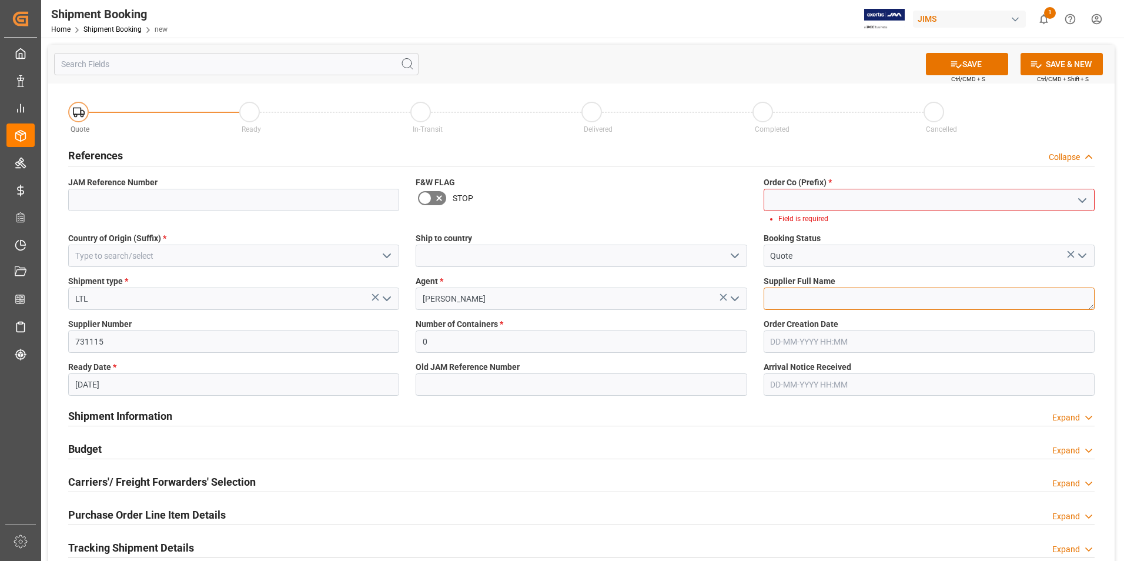
paste textarea "CMA Audio GMBH (LP Audio)"
type textarea "CMA Audio GMBH (LP Audio)"
click at [719, 203] on div "STOP" at bounding box center [581, 198] width 331 height 19
click at [747, 199] on input at bounding box center [929, 200] width 331 height 22
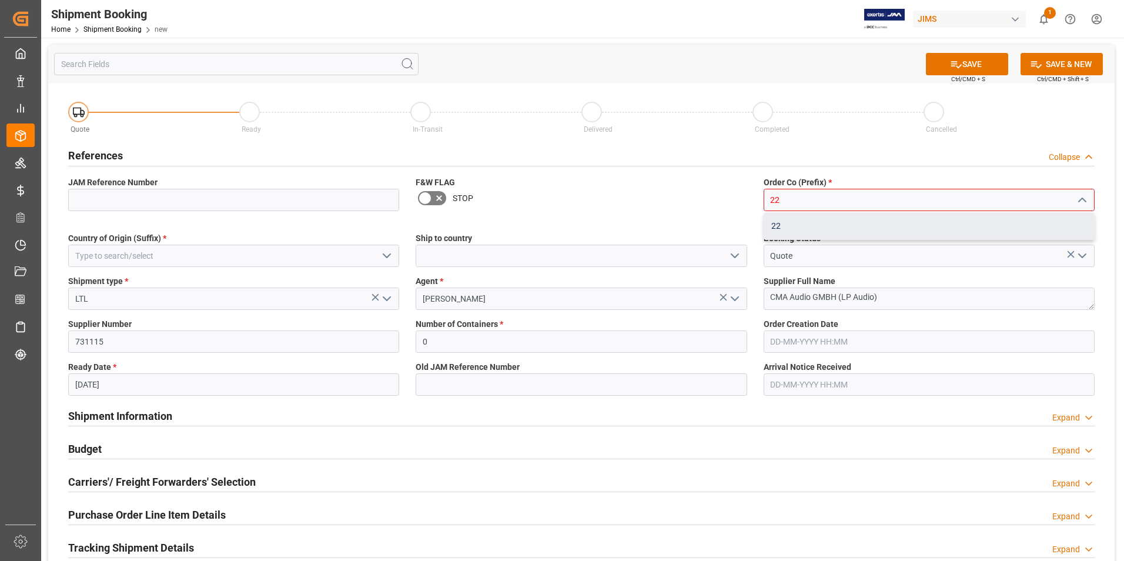
click at [747, 223] on div "22" at bounding box center [929, 226] width 330 height 26
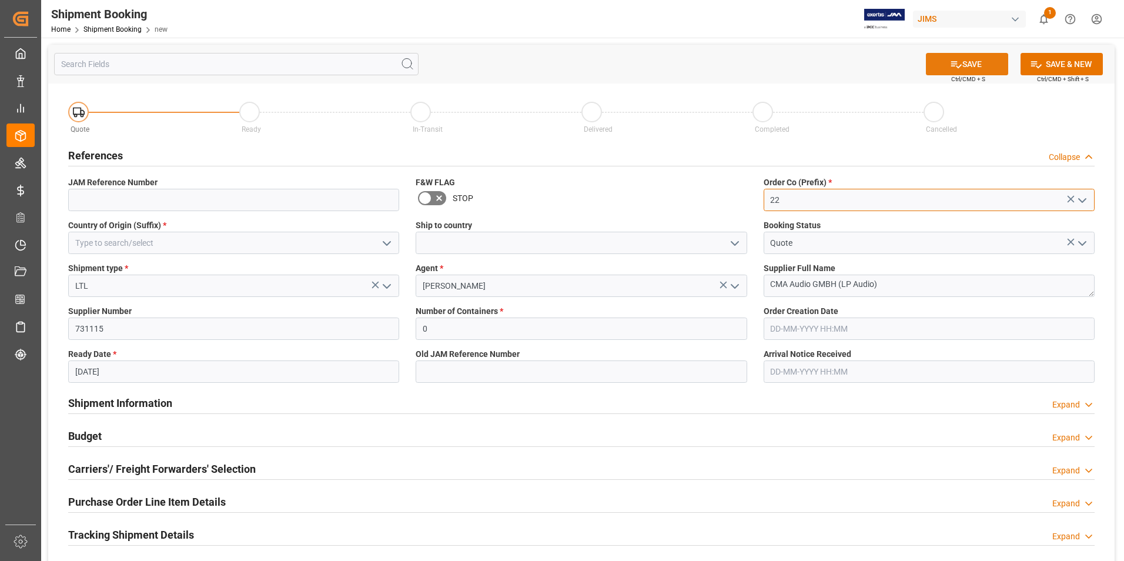
type input "22"
click at [747, 65] on button "SAVE" at bounding box center [967, 64] width 82 height 22
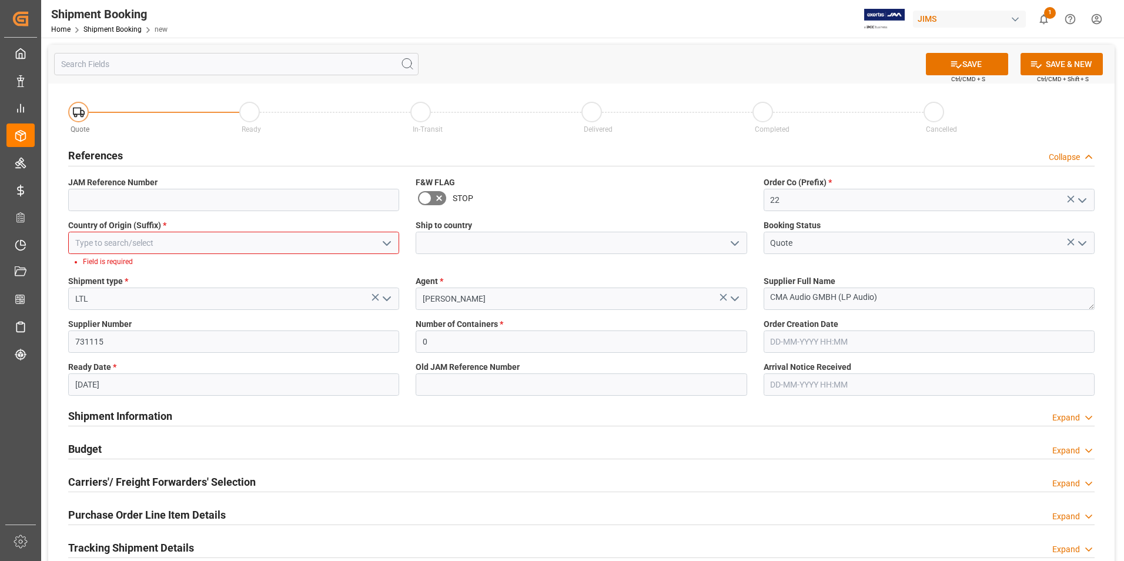
click at [385, 242] on polyline "open menu" at bounding box center [386, 244] width 7 height 4
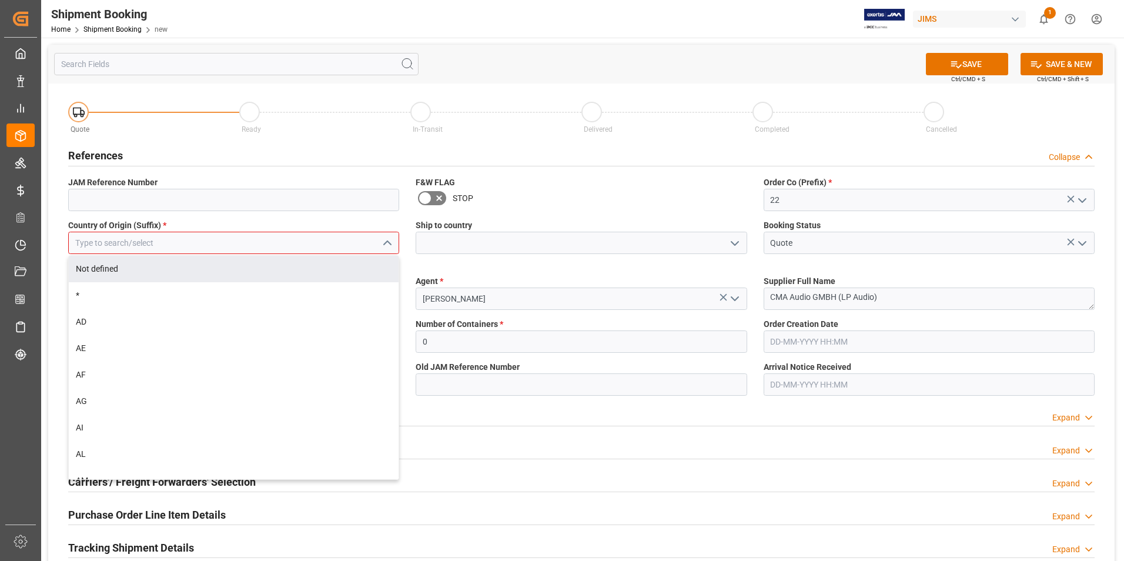
click at [208, 236] on input at bounding box center [233, 243] width 331 height 22
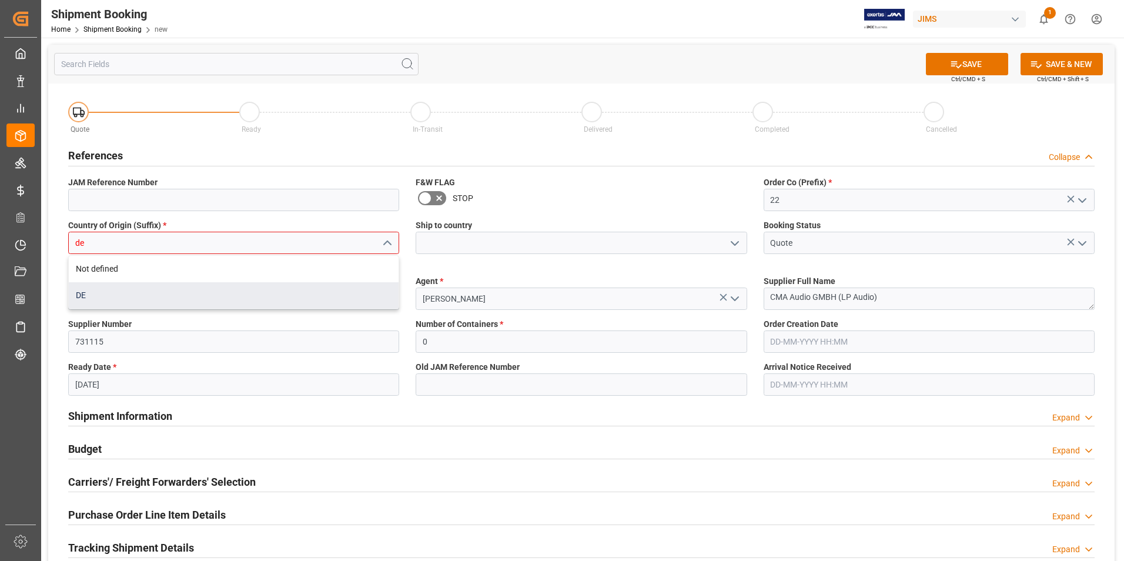
click at [191, 289] on div "DE" at bounding box center [234, 295] width 330 height 26
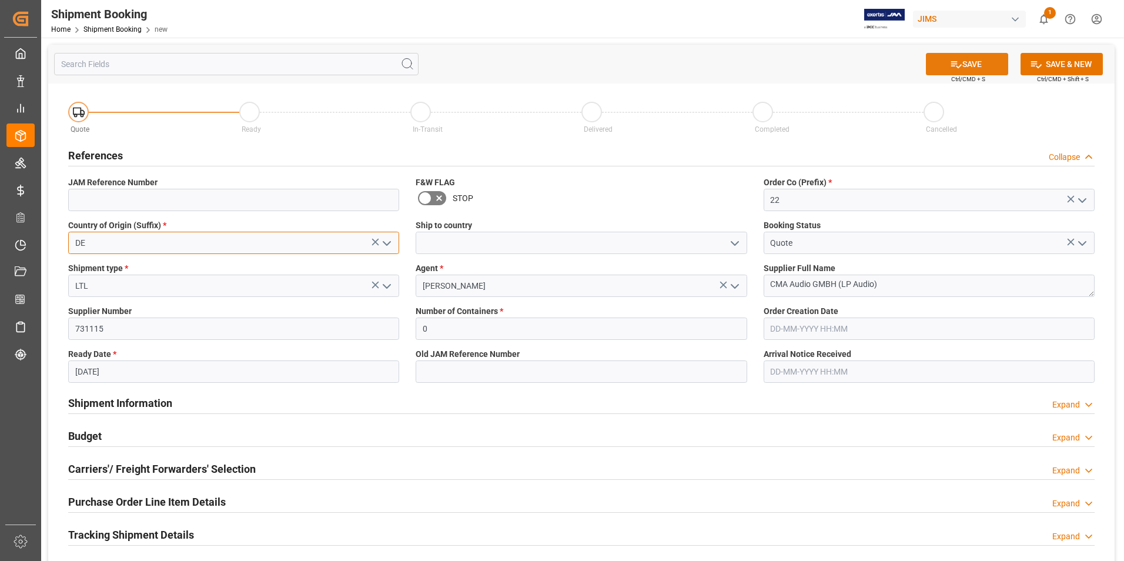
type input "DE"
click at [747, 64] on button "SAVE" at bounding box center [967, 64] width 82 height 22
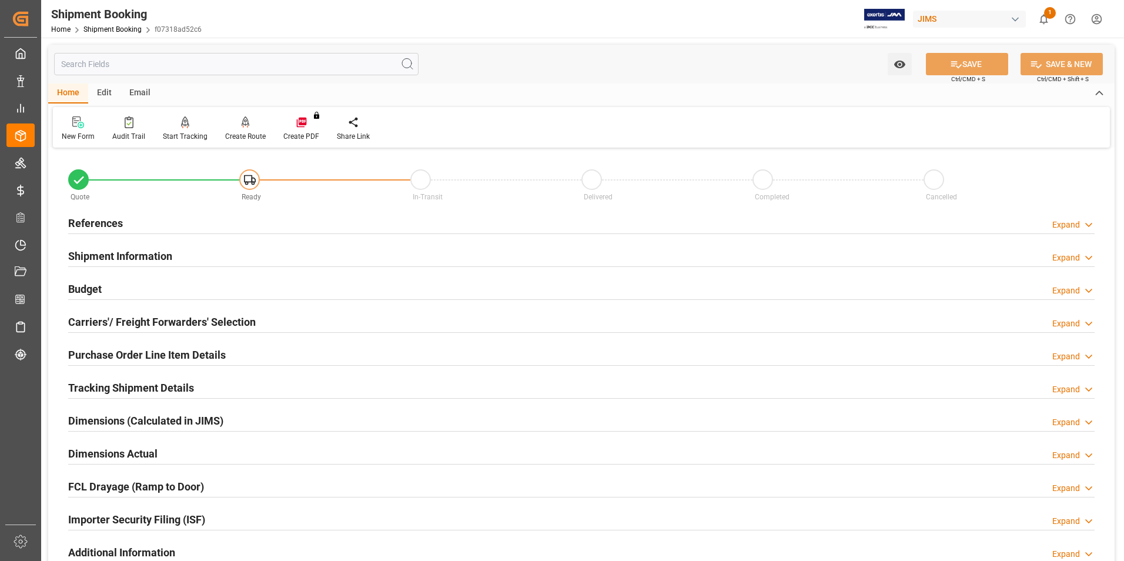
click at [86, 225] on h2 "References" at bounding box center [95, 223] width 55 height 16
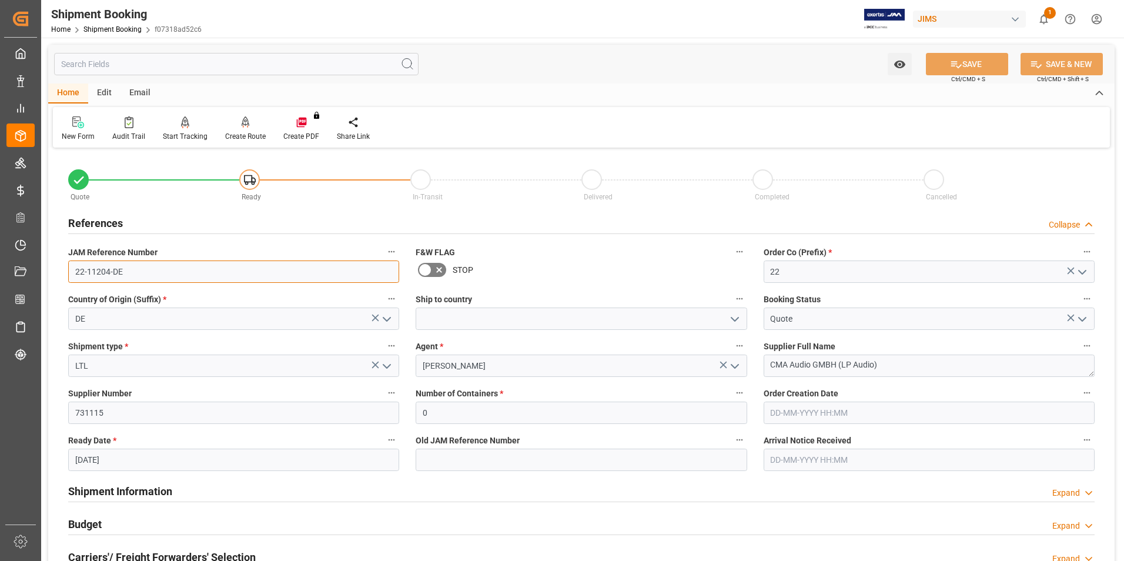
drag, startPoint x: 126, startPoint y: 271, endPoint x: 56, endPoint y: 271, distance: 69.4
click at [56, 271] on div "Quote Ready In-Transit Delivered Completed Cancelled References Collapse JAM Re…" at bounding box center [581, 516] width 1067 height 731
click at [135, 269] on input "22-11204-DE" at bounding box center [233, 271] width 331 height 22
drag, startPoint x: 135, startPoint y: 269, endPoint x: 57, endPoint y: 269, distance: 77.6
click at [57, 269] on div "Quote Ready In-Transit Delivered Completed Cancelled References Collapse JAM Re…" at bounding box center [581, 516] width 1067 height 731
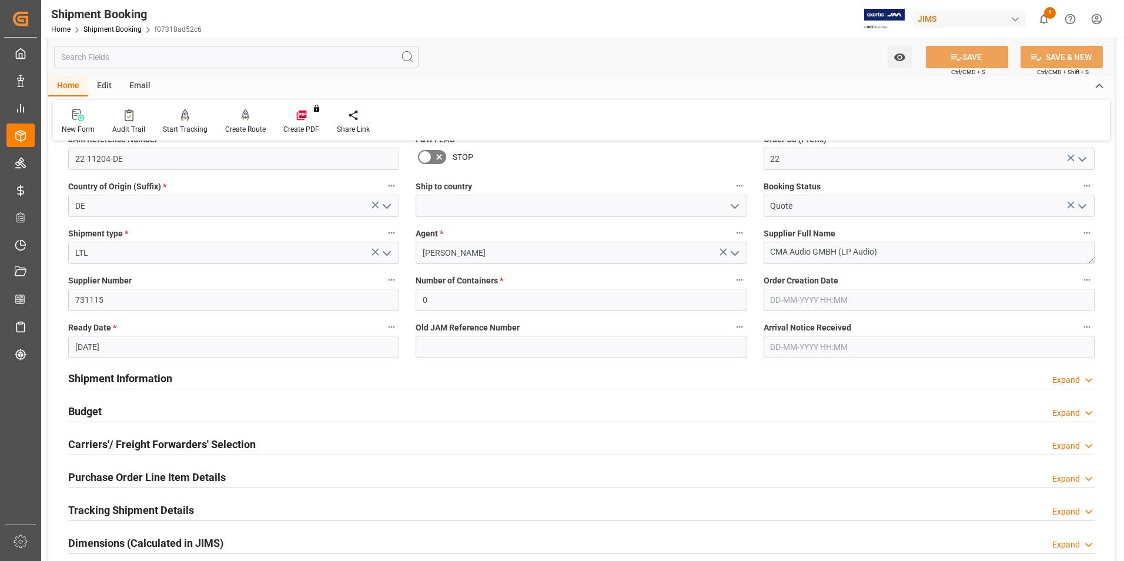
scroll to position [176, 0]
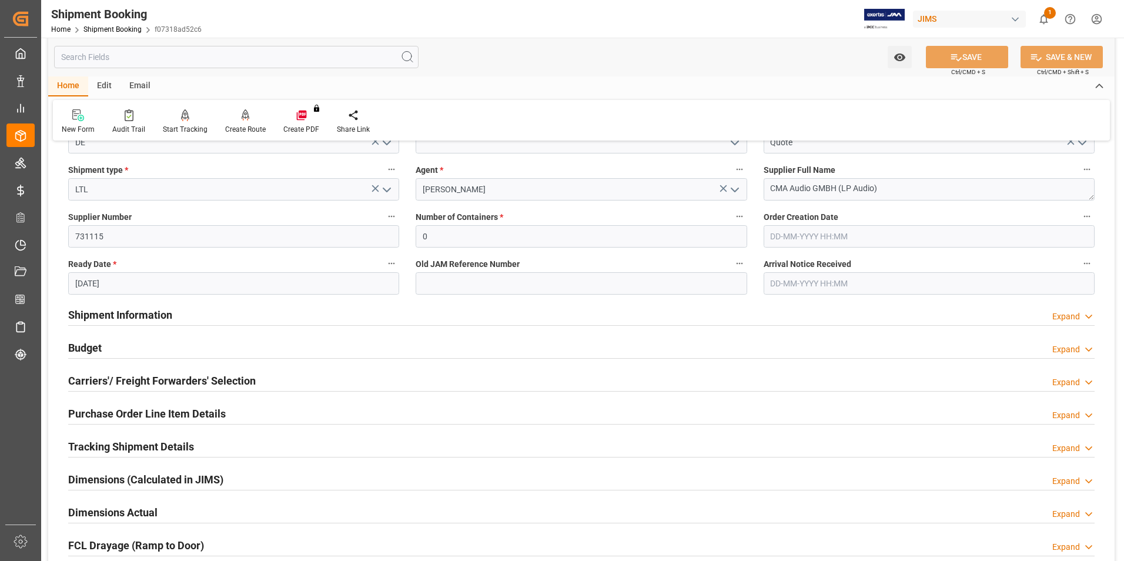
click at [78, 344] on h2 "Budget" at bounding box center [85, 348] width 34 height 16
